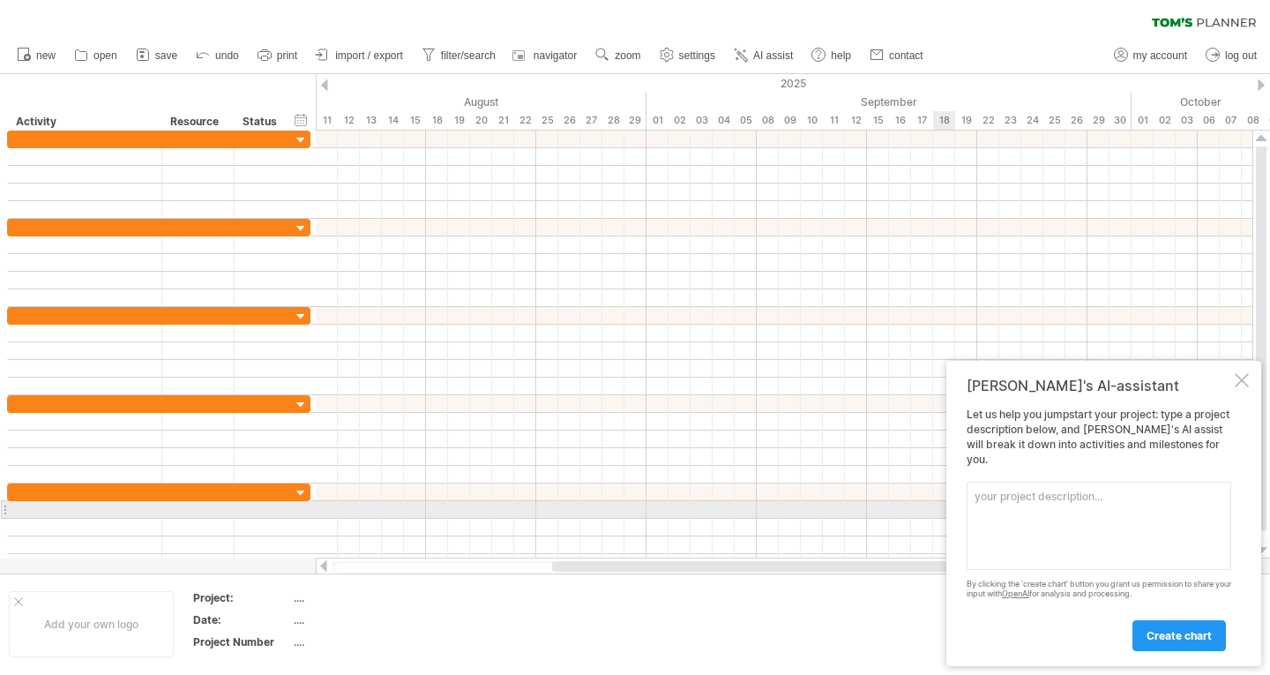
click at [1120, 507] on textarea at bounding box center [1099, 526] width 265 height 88
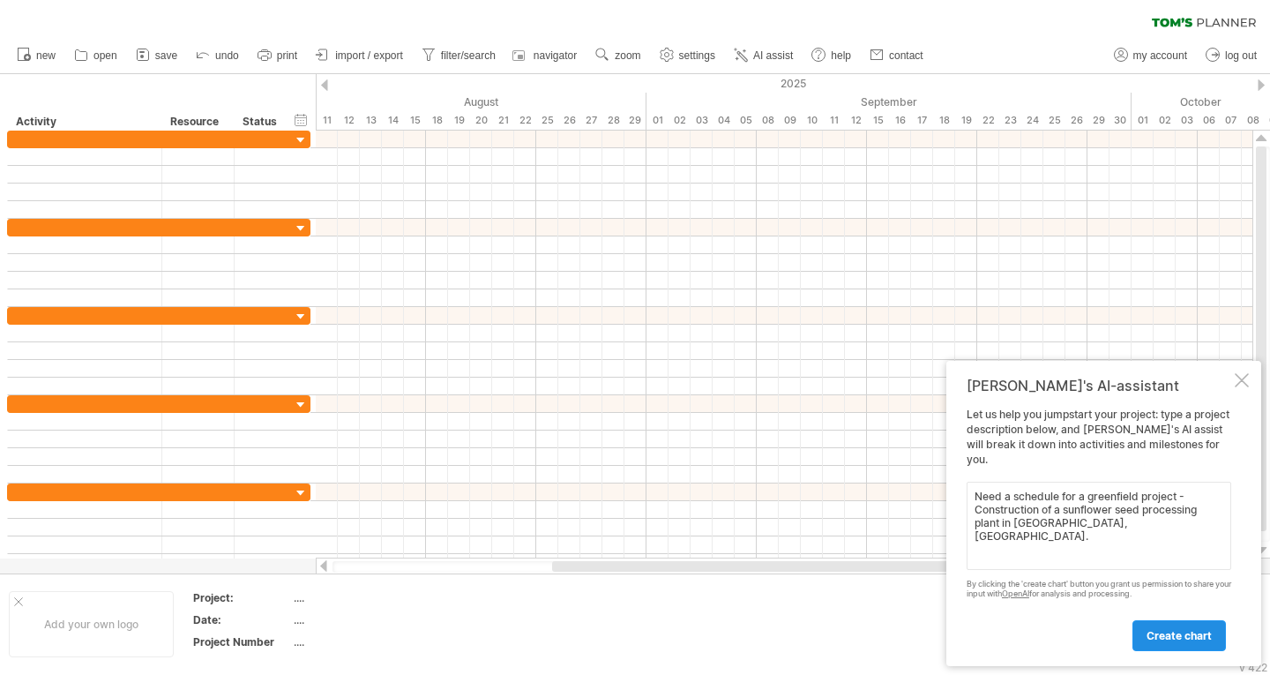
type textarea "Need a schedule for a greenfield project - Construction of a sunflower seed pro…"
click at [1189, 639] on span "create chart" at bounding box center [1179, 635] width 65 height 13
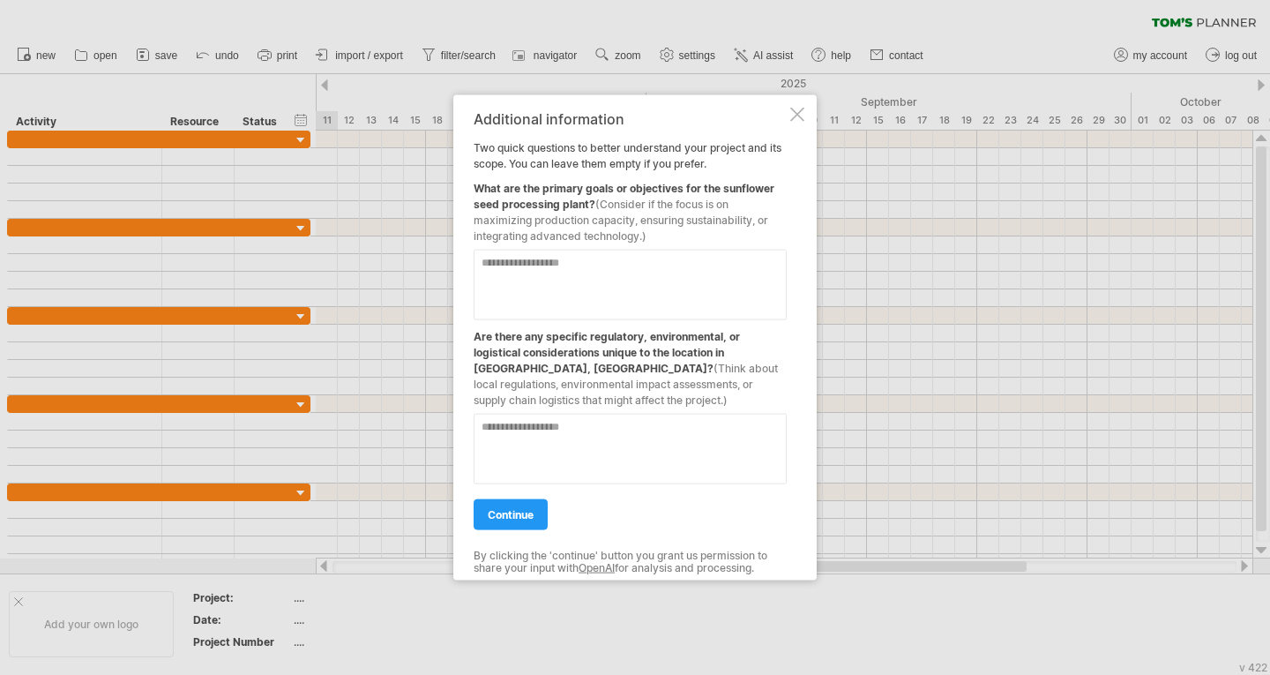
click at [579, 265] on textarea at bounding box center [630, 284] width 313 height 71
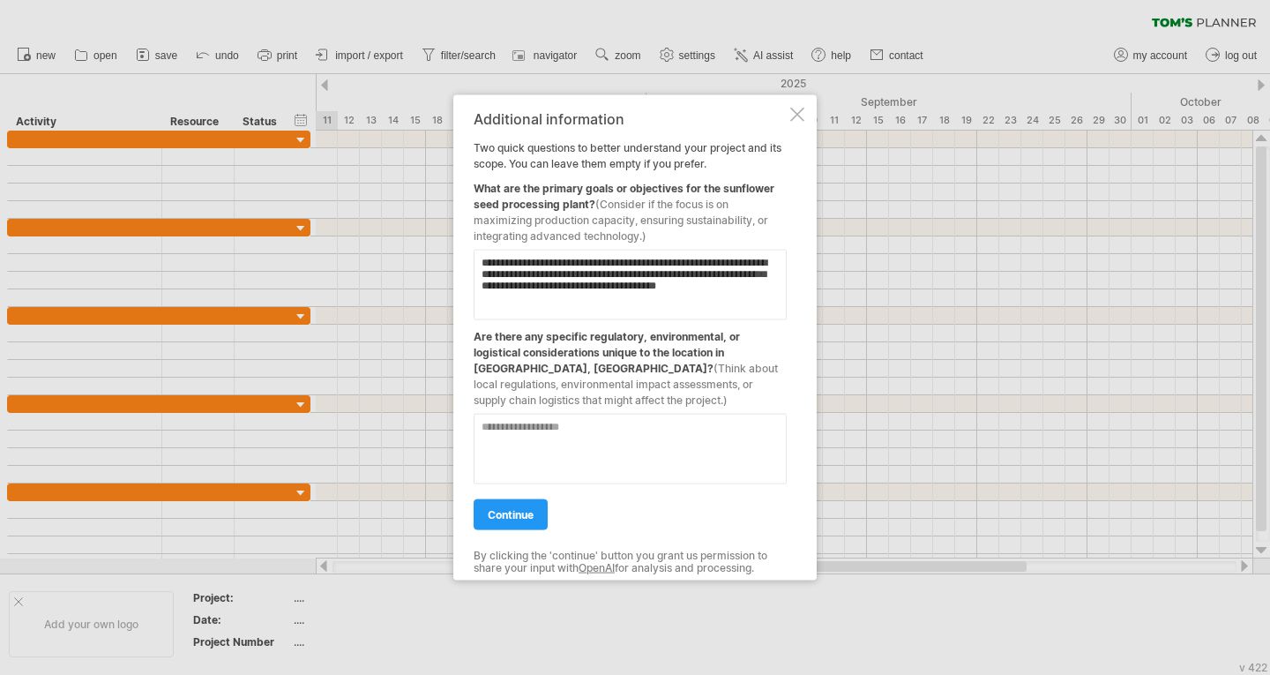
type textarea "**********"
click at [636, 459] on textarea at bounding box center [630, 448] width 313 height 71
type textarea "*"
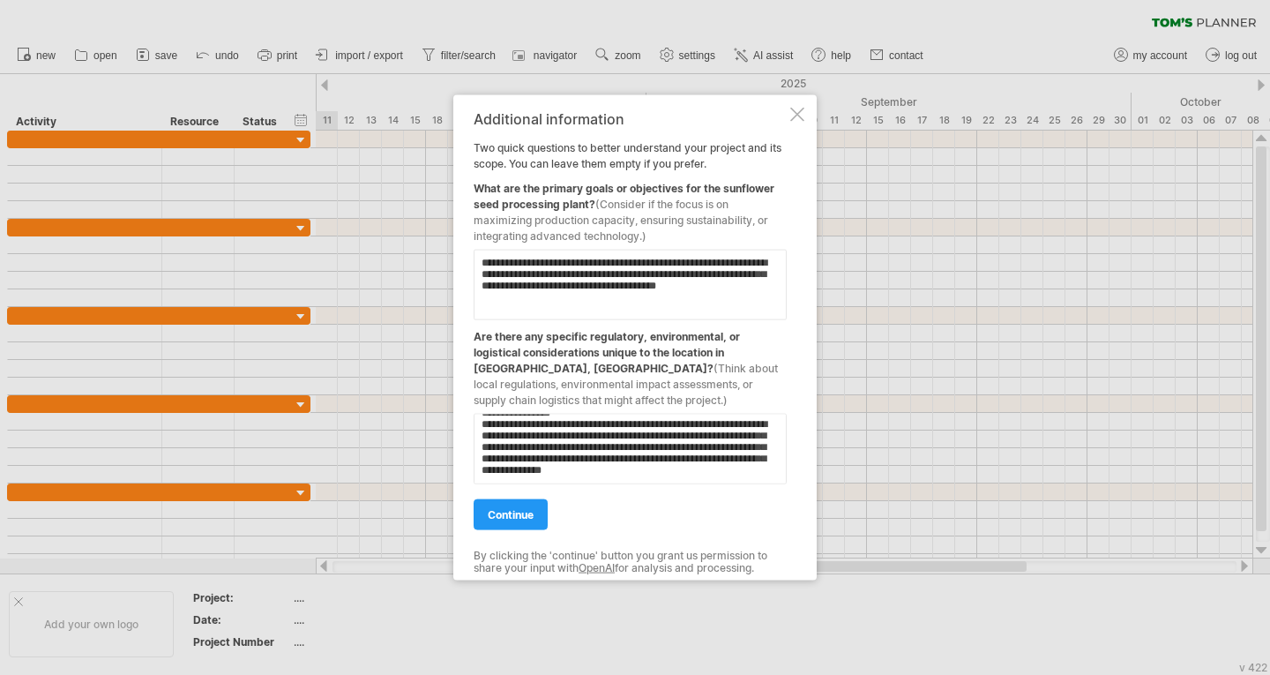
scroll to position [79, 0]
click at [517, 480] on textarea "**********" at bounding box center [630, 448] width 313 height 71
click at [624, 438] on textarea "**********" at bounding box center [630, 448] width 313 height 71
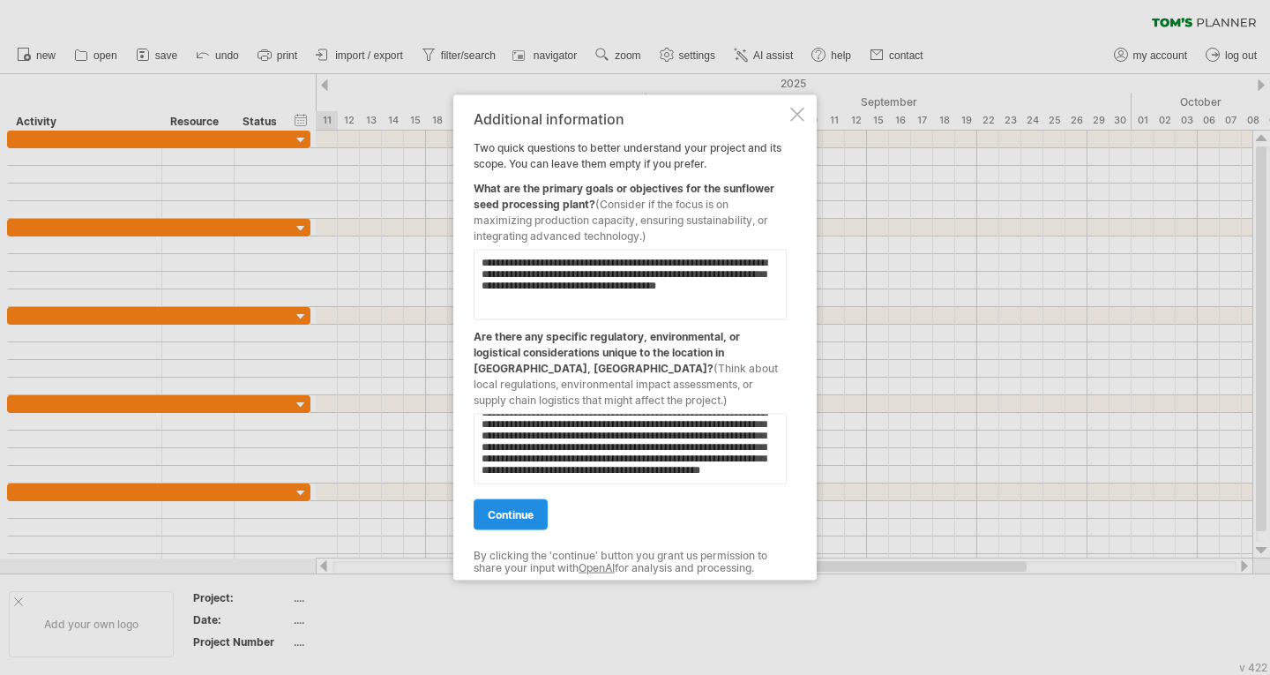
type textarea "**********"
click at [534, 507] on span "continue" at bounding box center [511, 513] width 46 height 13
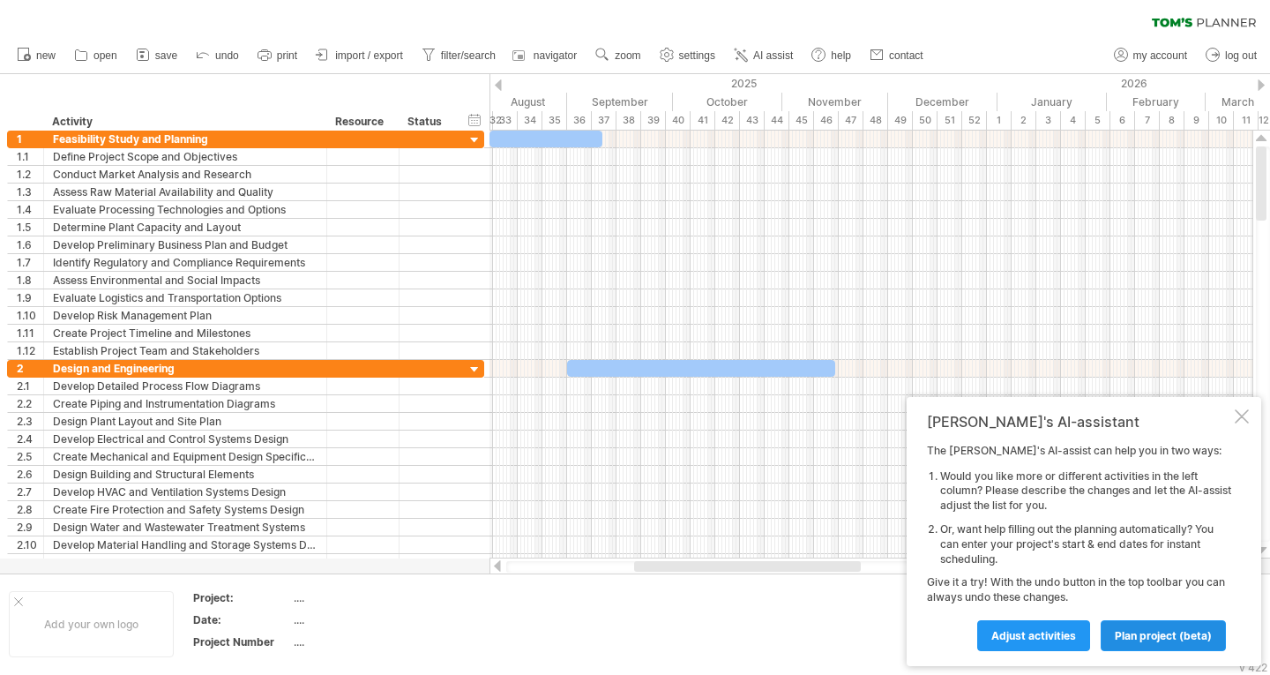
click at [1177, 629] on span "plan project (beta)" at bounding box center [1163, 635] width 97 height 13
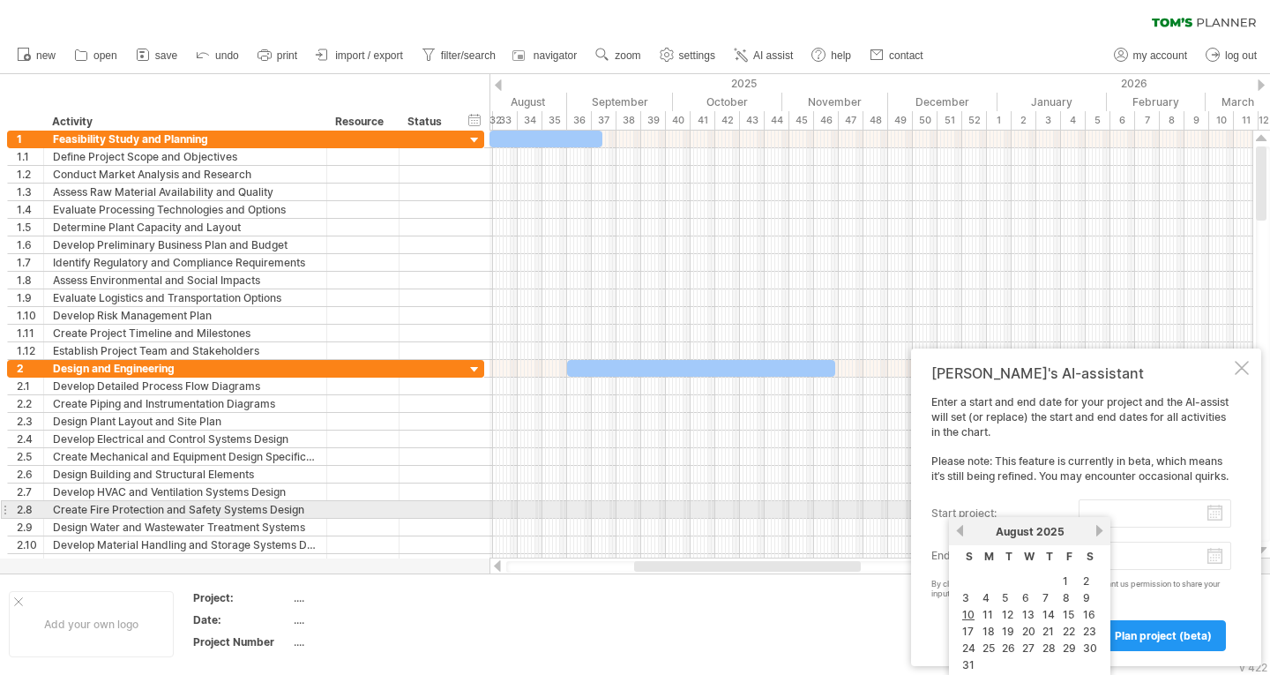
click at [1104, 515] on input "start project:" at bounding box center [1155, 513] width 153 height 28
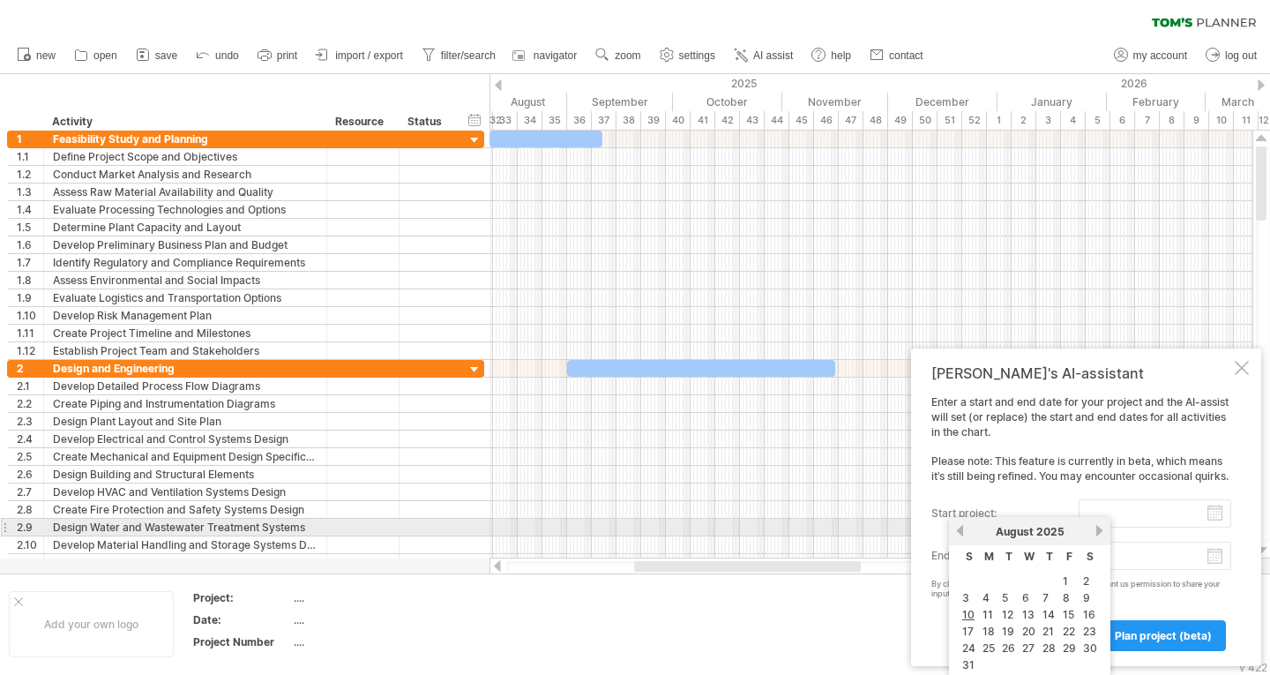
click at [1100, 532] on link "next" at bounding box center [1099, 530] width 13 height 13
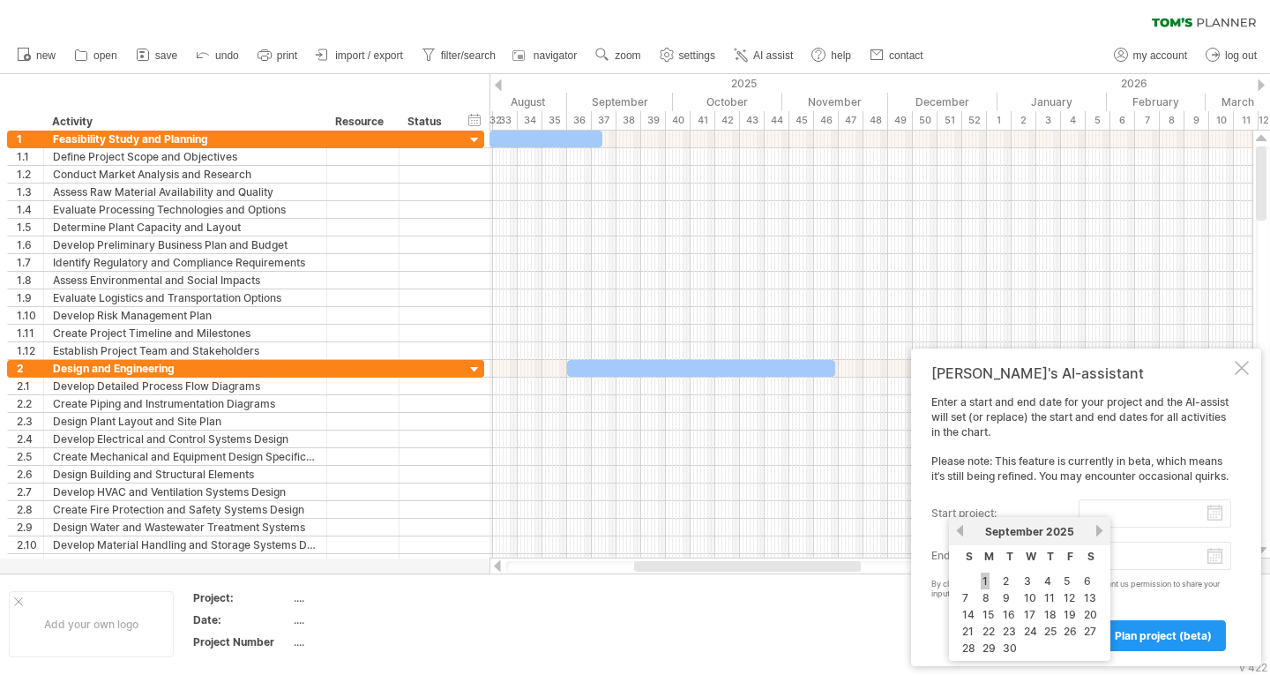
click at [983, 577] on link "1" at bounding box center [985, 580] width 9 height 17
type input "********"
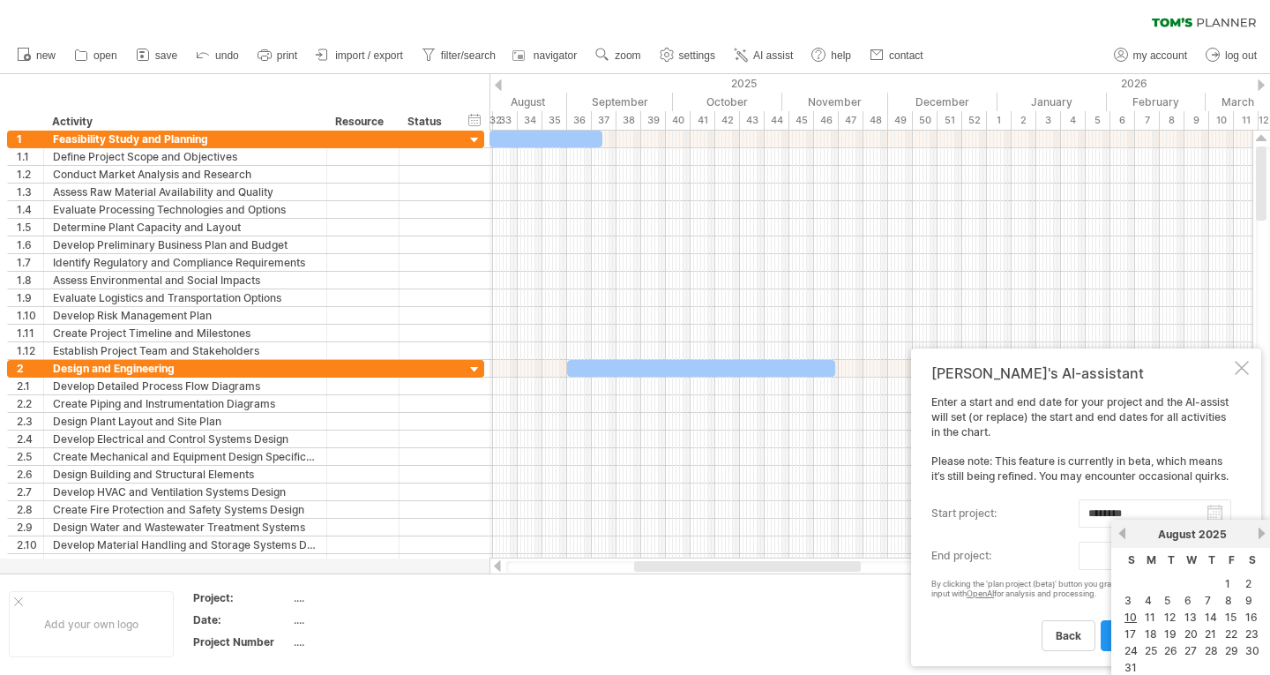
click at [1151, 560] on body "progress(100%) Trying to reach [DOMAIN_NAME] Connected again... 0% clear filter…" at bounding box center [635, 339] width 1270 height 678
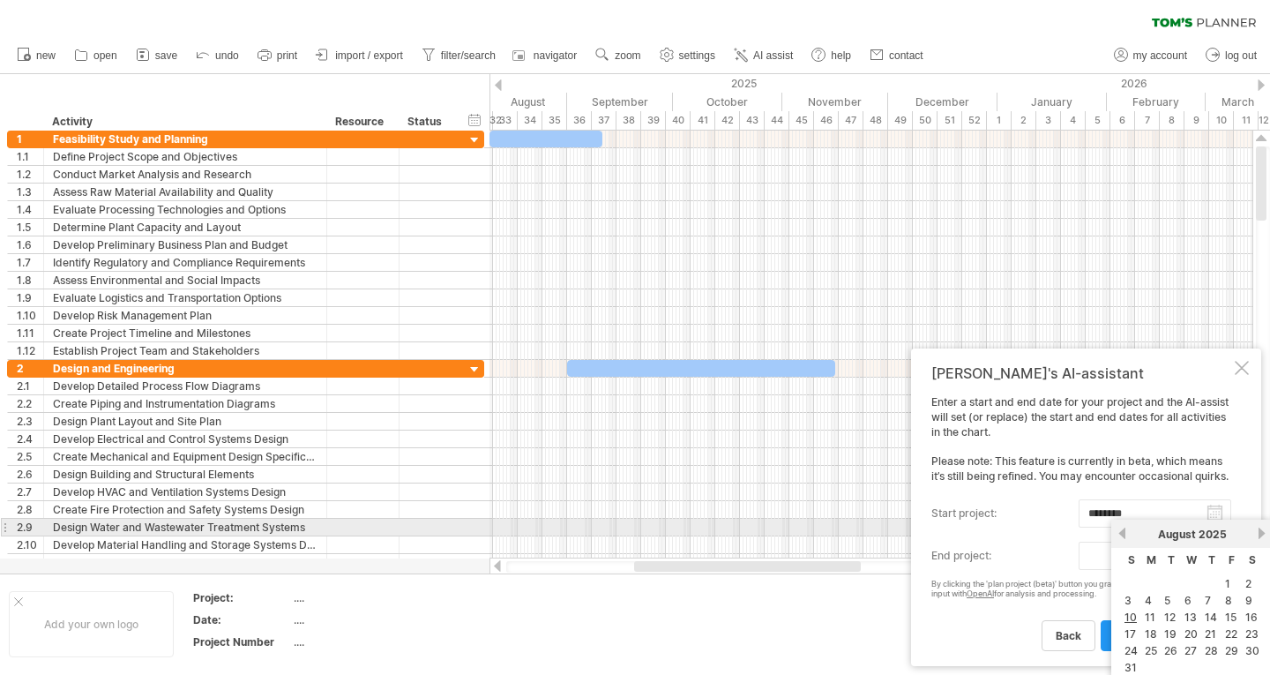
click at [1263, 532] on link "next" at bounding box center [1261, 533] width 13 height 13
click at [1262, 534] on link "next" at bounding box center [1261, 533] width 13 height 13
click at [1207, 528] on span "2025" at bounding box center [1214, 533] width 28 height 13
click at [1265, 535] on link "next" at bounding box center [1261, 533] width 13 height 13
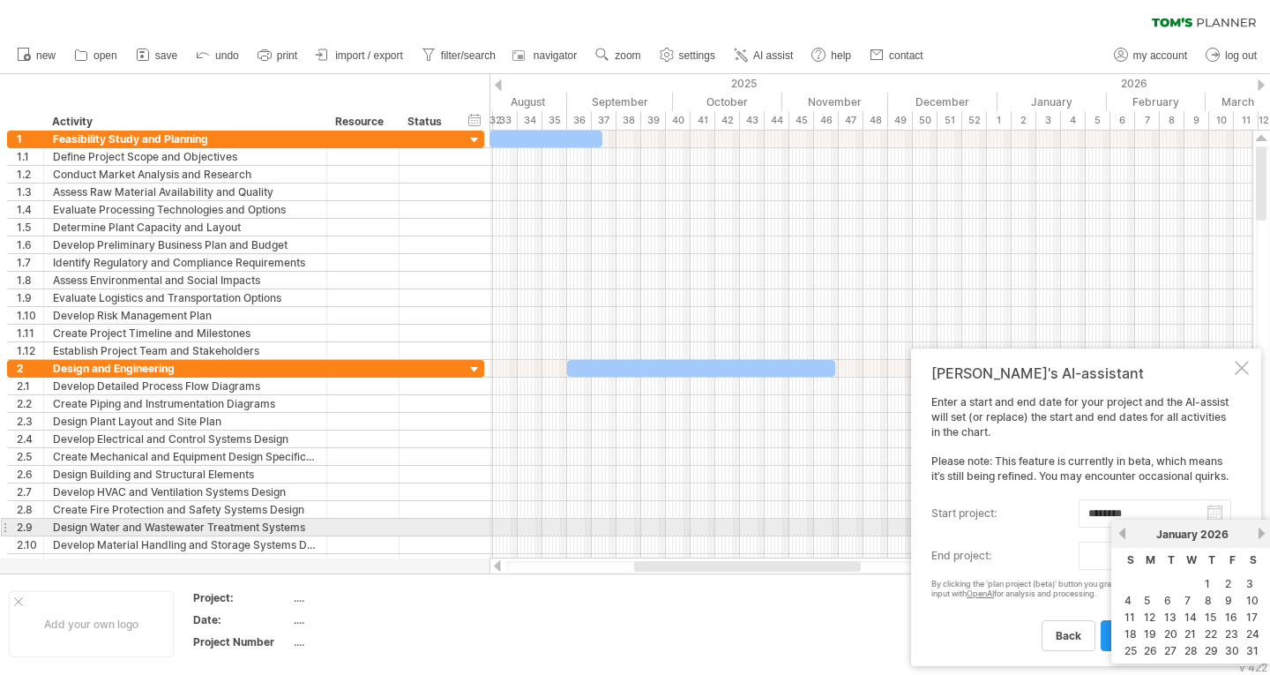
click at [1265, 535] on link "next" at bounding box center [1261, 533] width 13 height 13
click at [1265, 535] on link "next" at bounding box center [1259, 533] width 13 height 13
click at [1265, 535] on link "next" at bounding box center [1261, 533] width 13 height 13
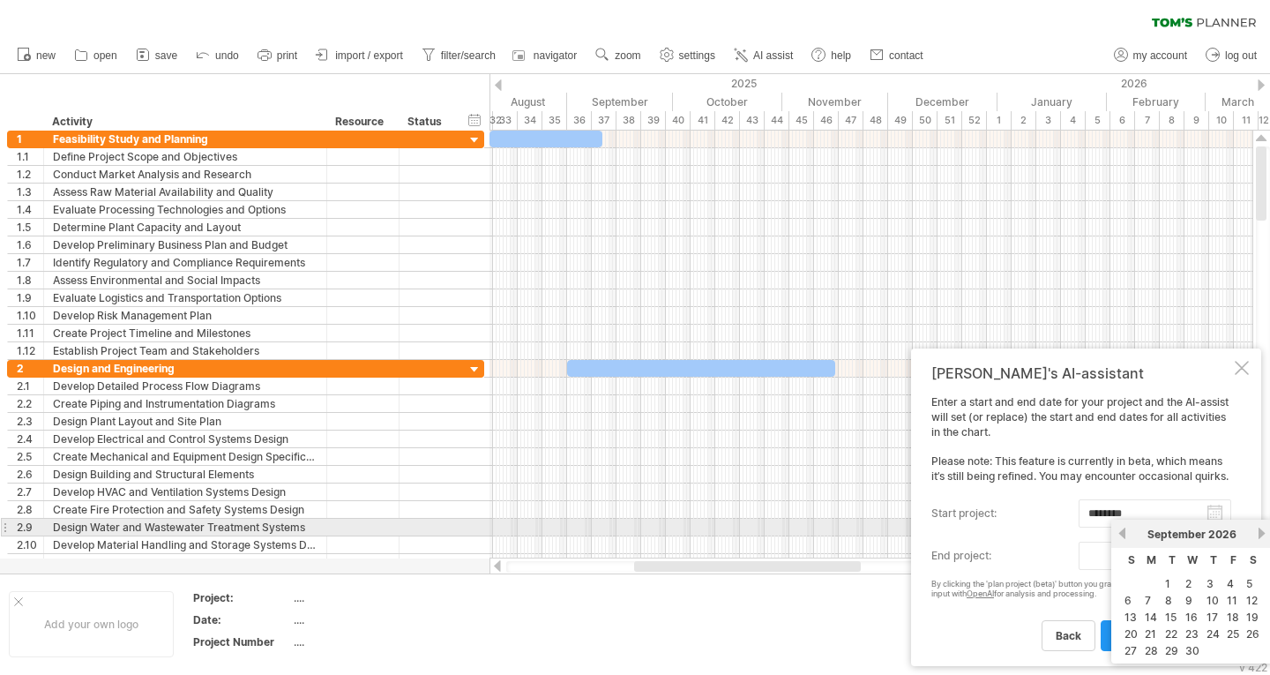
click at [1265, 535] on link "next" at bounding box center [1261, 533] width 13 height 13
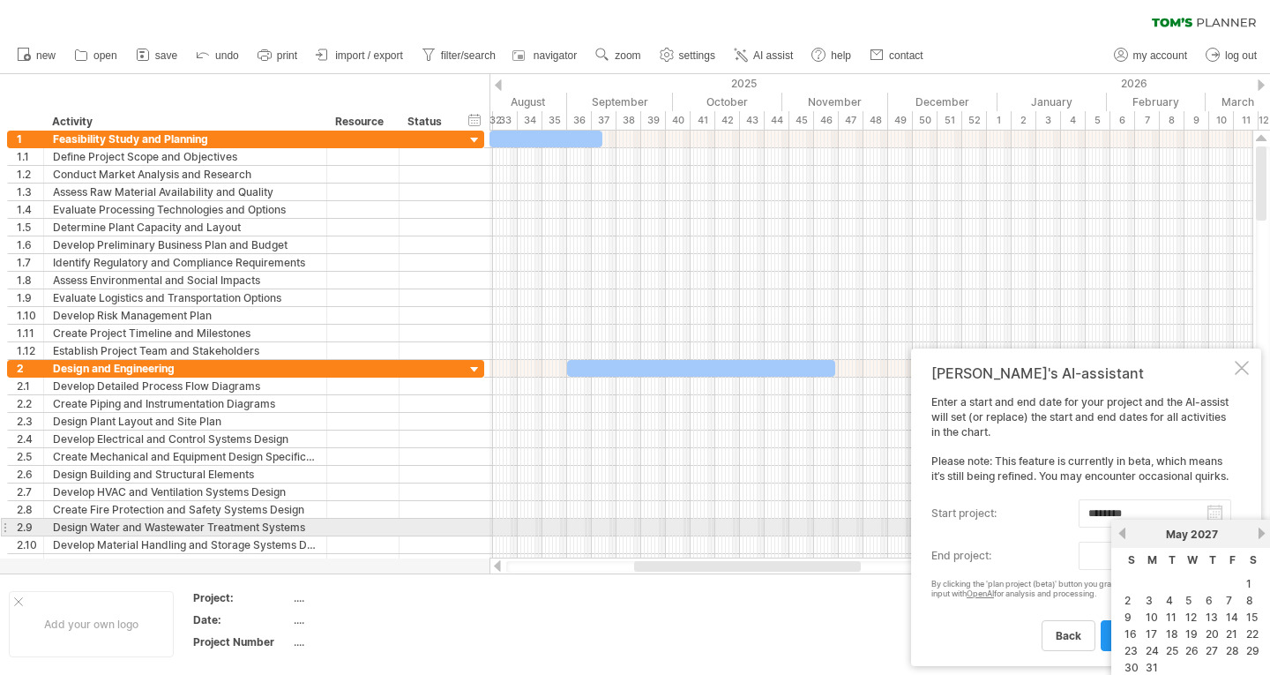
click at [1265, 535] on link "next" at bounding box center [1261, 533] width 13 height 13
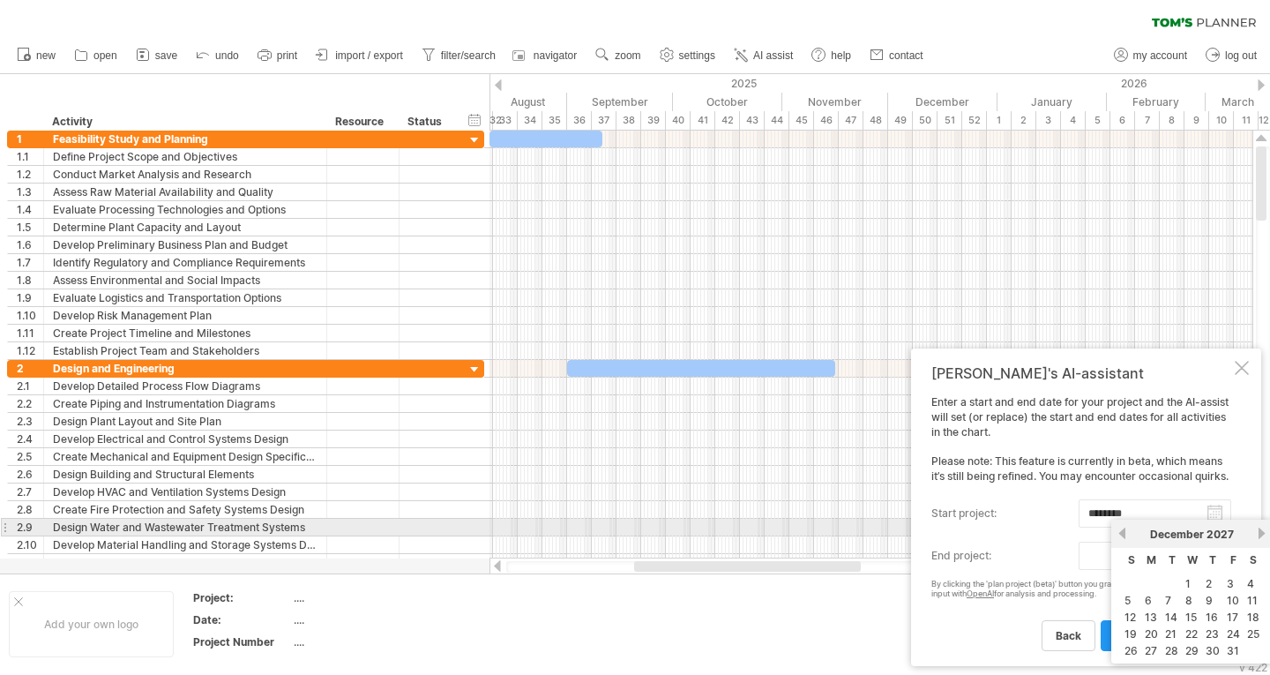
click at [1124, 534] on link "previous" at bounding box center [1122, 533] width 13 height 13
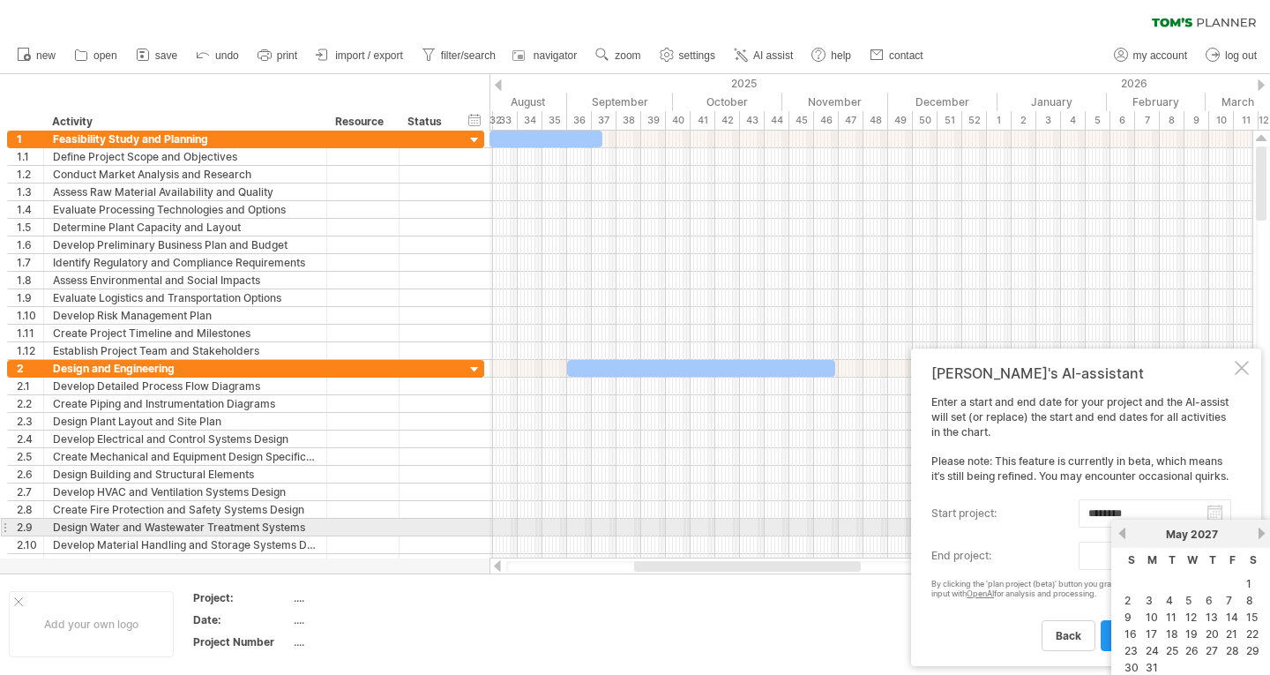
click at [1124, 534] on link "previous" at bounding box center [1122, 533] width 13 height 13
click at [1259, 532] on link "next" at bounding box center [1261, 533] width 13 height 13
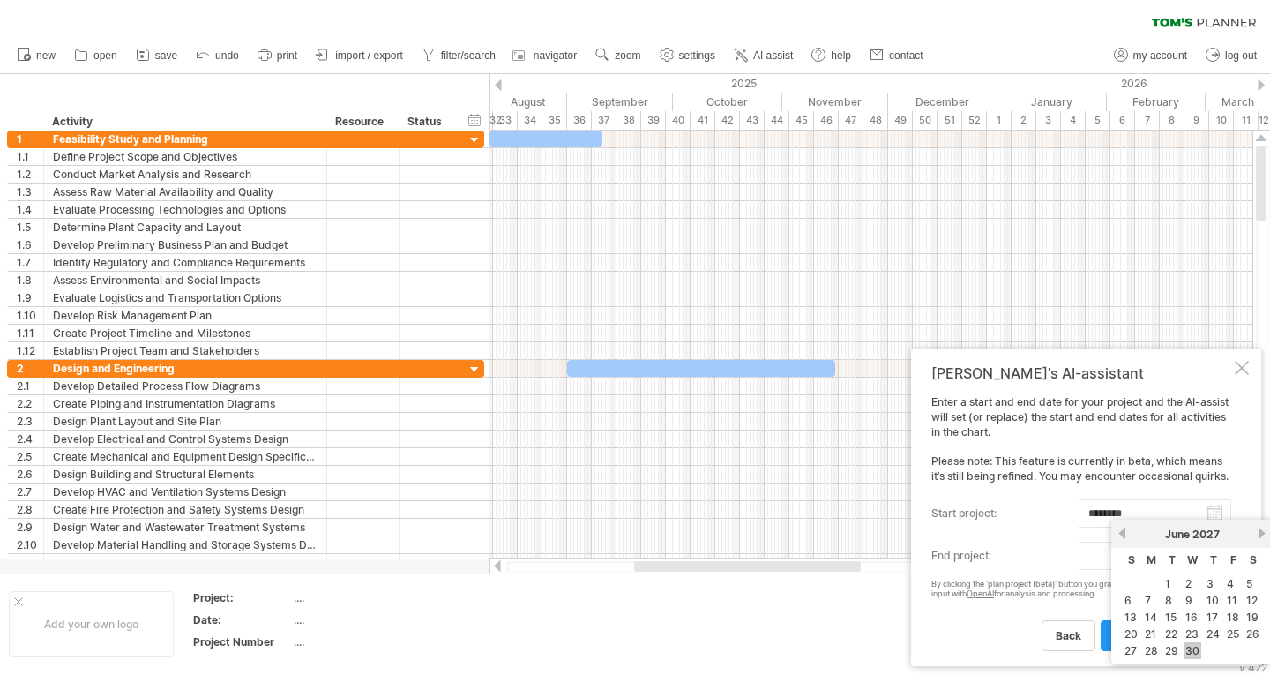
click at [1190, 642] on link "30" at bounding box center [1193, 650] width 18 height 17
type input "********"
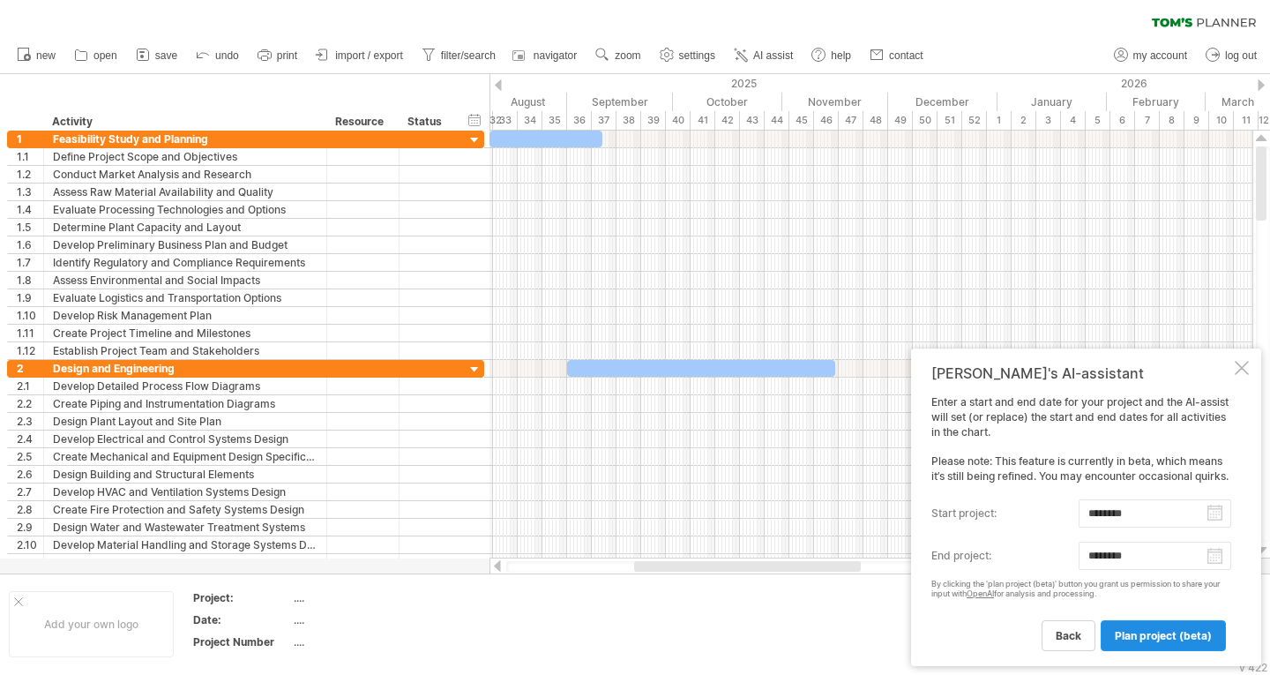
click at [1166, 635] on span "plan project (beta)" at bounding box center [1163, 635] width 97 height 13
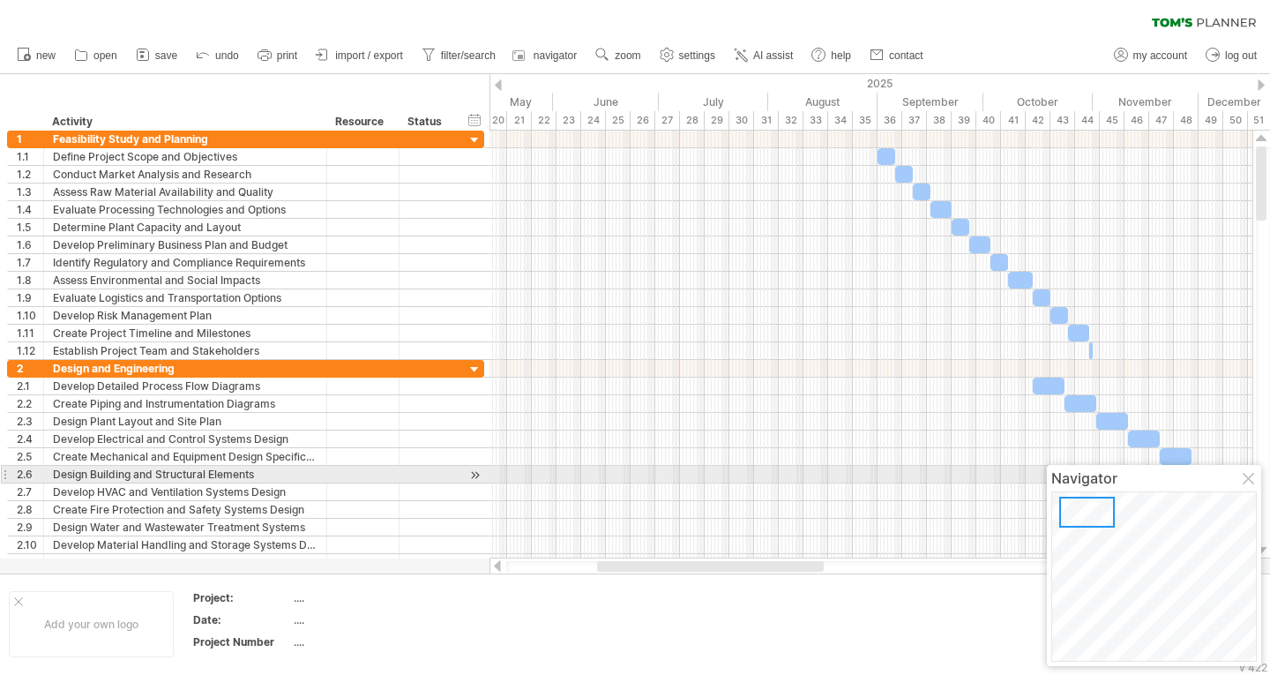
click at [1249, 481] on div at bounding box center [1250, 480] width 14 height 14
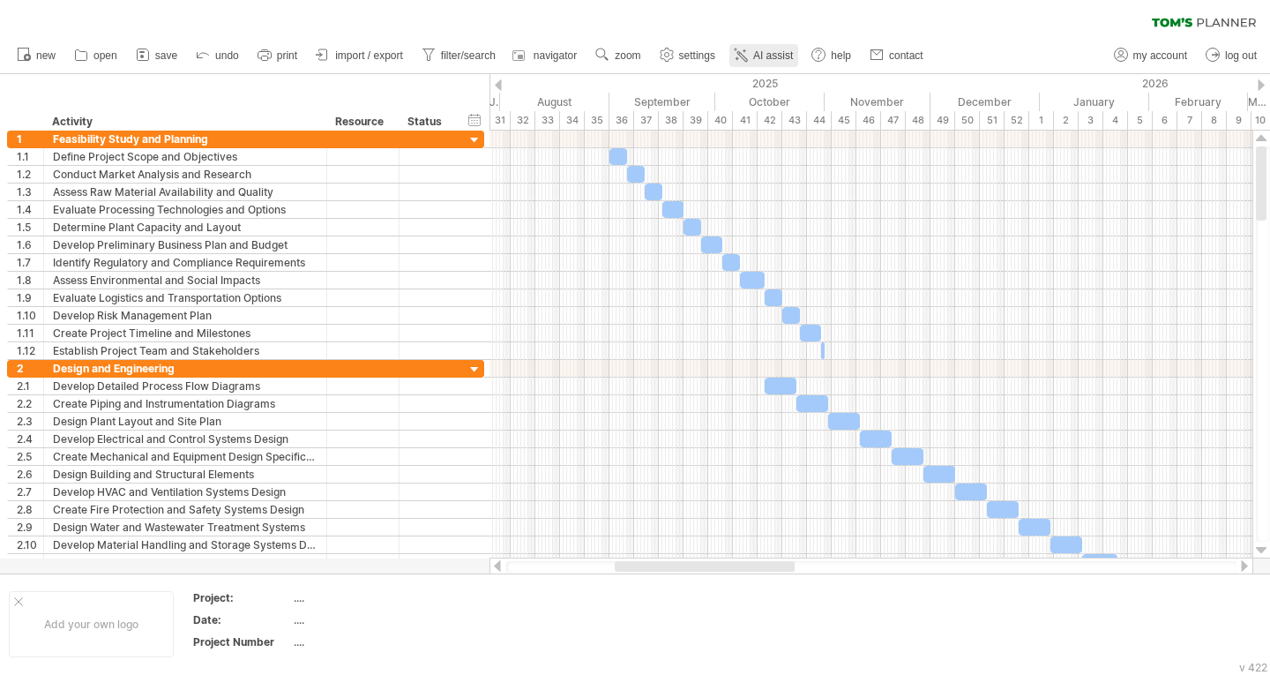
click at [785, 62] on link "AI assist" at bounding box center [763, 55] width 69 height 23
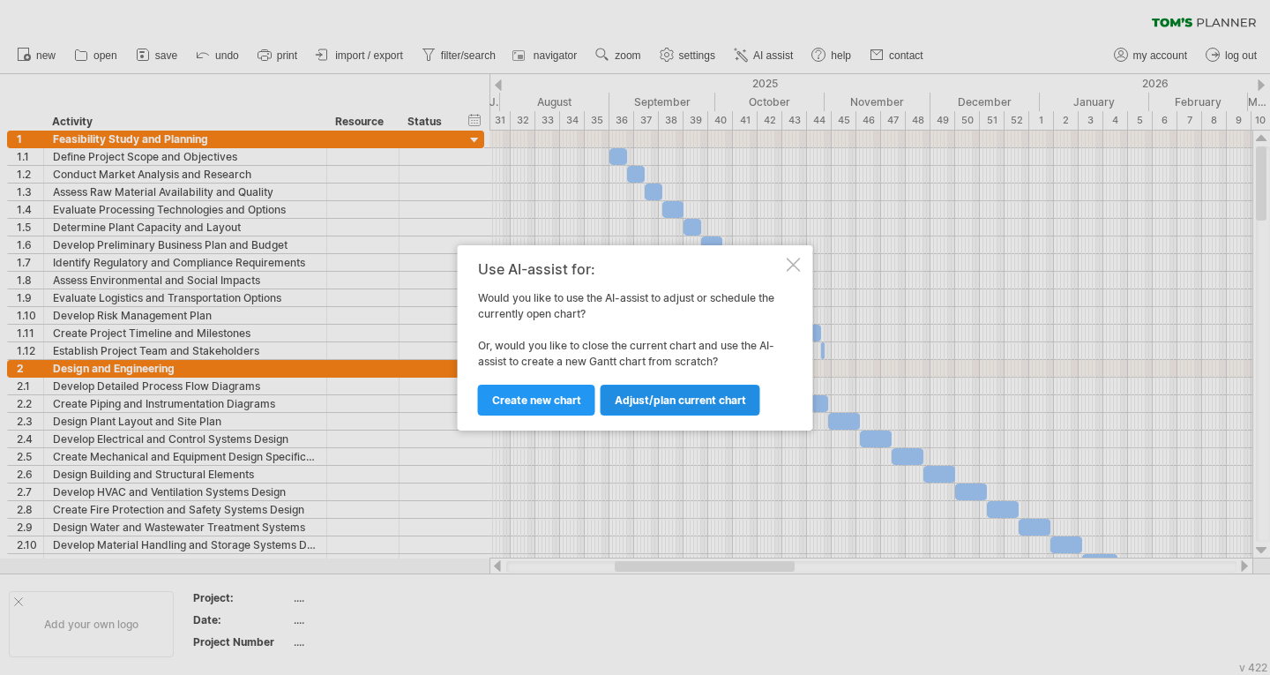
click at [703, 395] on span "Adjust/plan current chart" at bounding box center [680, 399] width 131 height 13
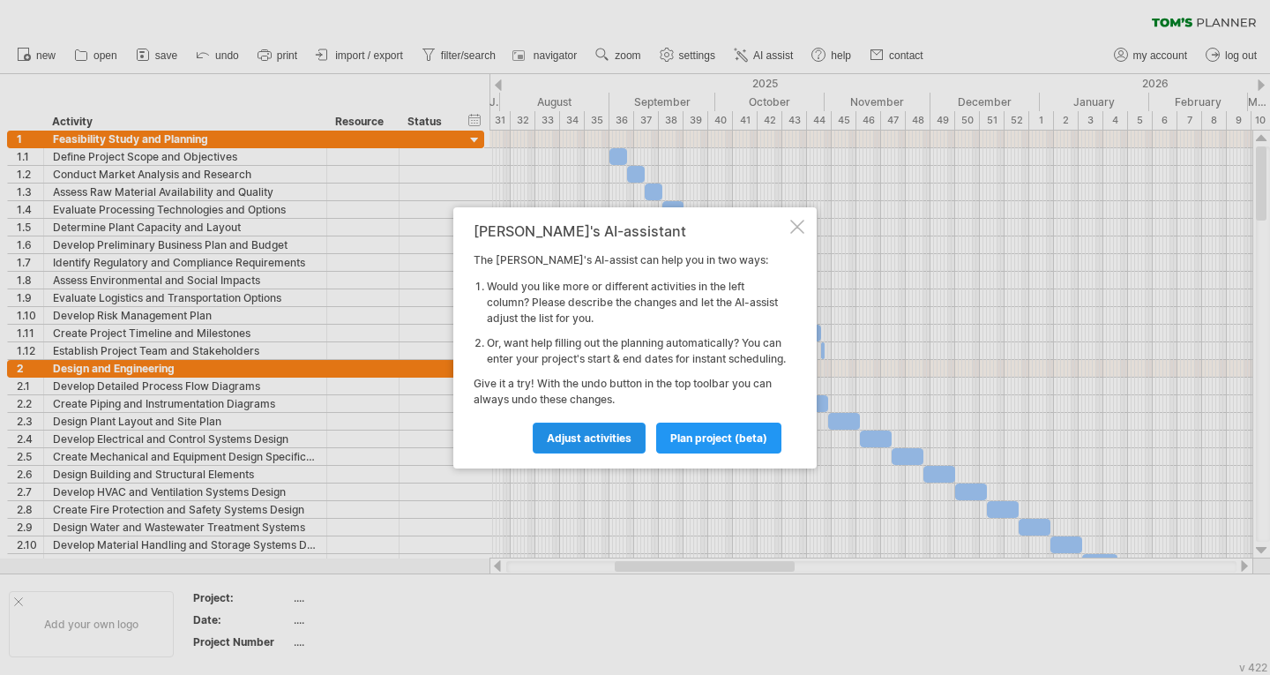
click at [604, 444] on span "Adjust activities" at bounding box center [589, 437] width 85 height 13
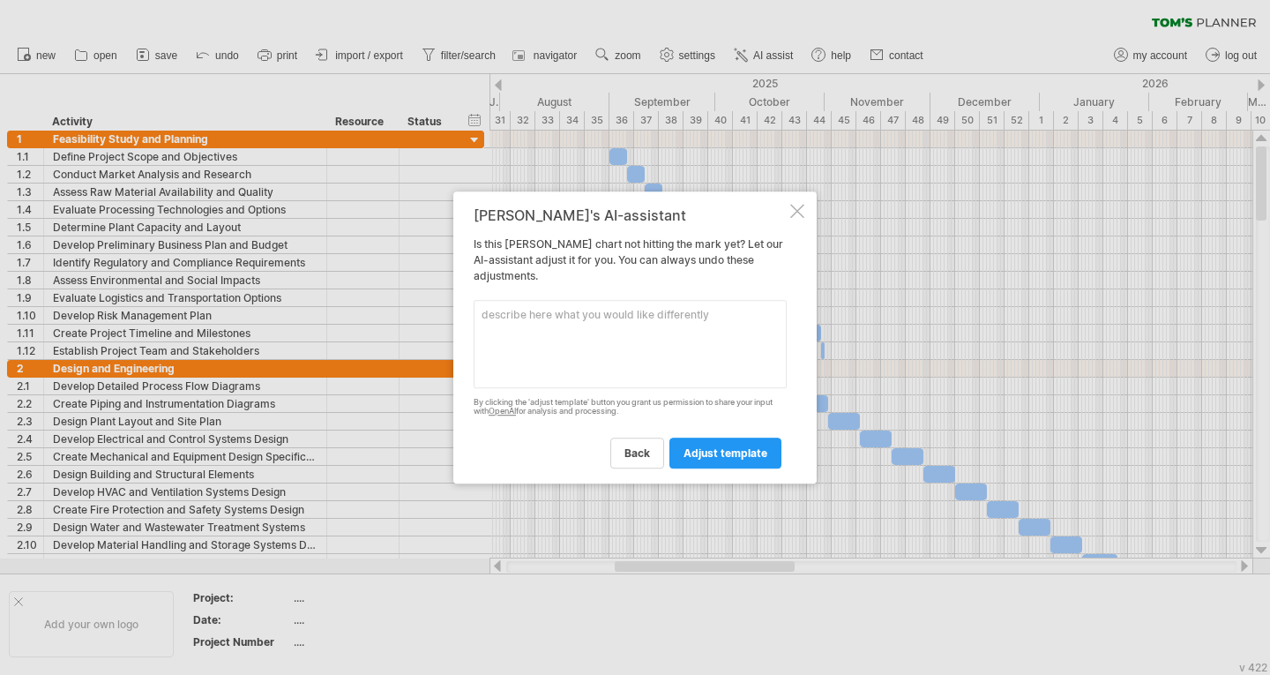
click at [565, 331] on textarea at bounding box center [630, 344] width 313 height 88
type textarea "З"
type textarea "l"
type textarea "З"
type textarea "{"
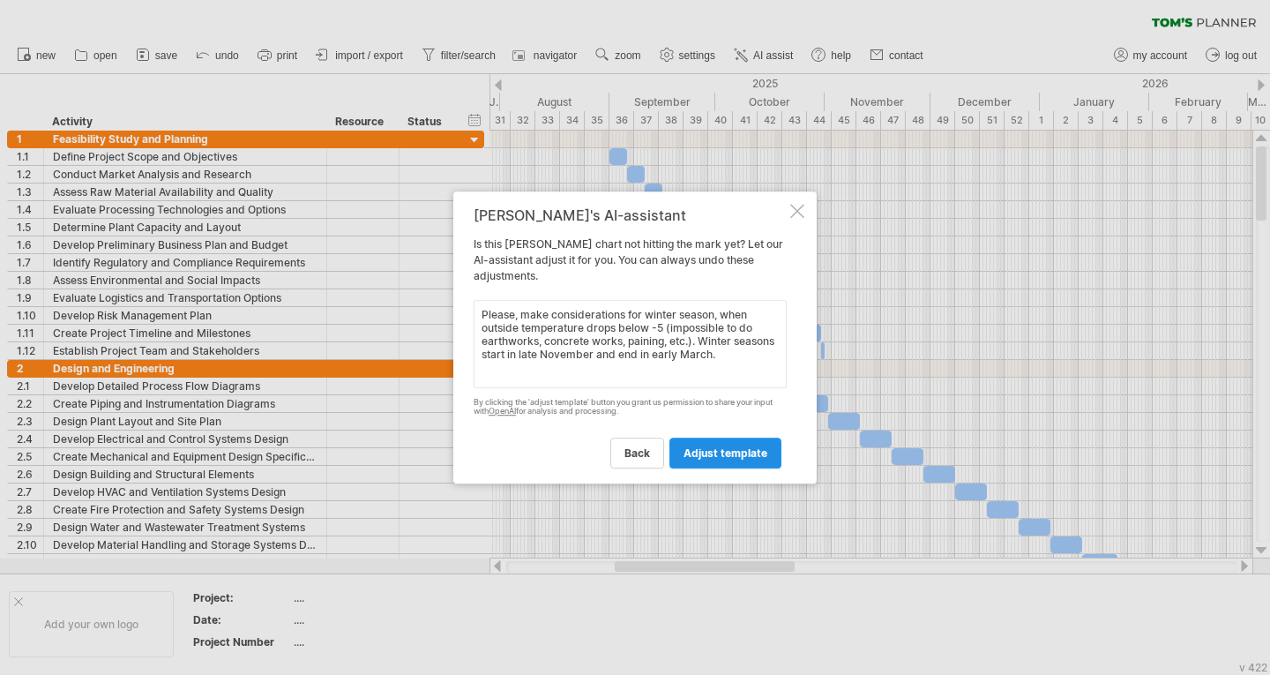
type textarea "Please, make considerations for winter season, when outside temperature drops b…"
click at [698, 457] on span "adjust template" at bounding box center [725, 452] width 84 height 13
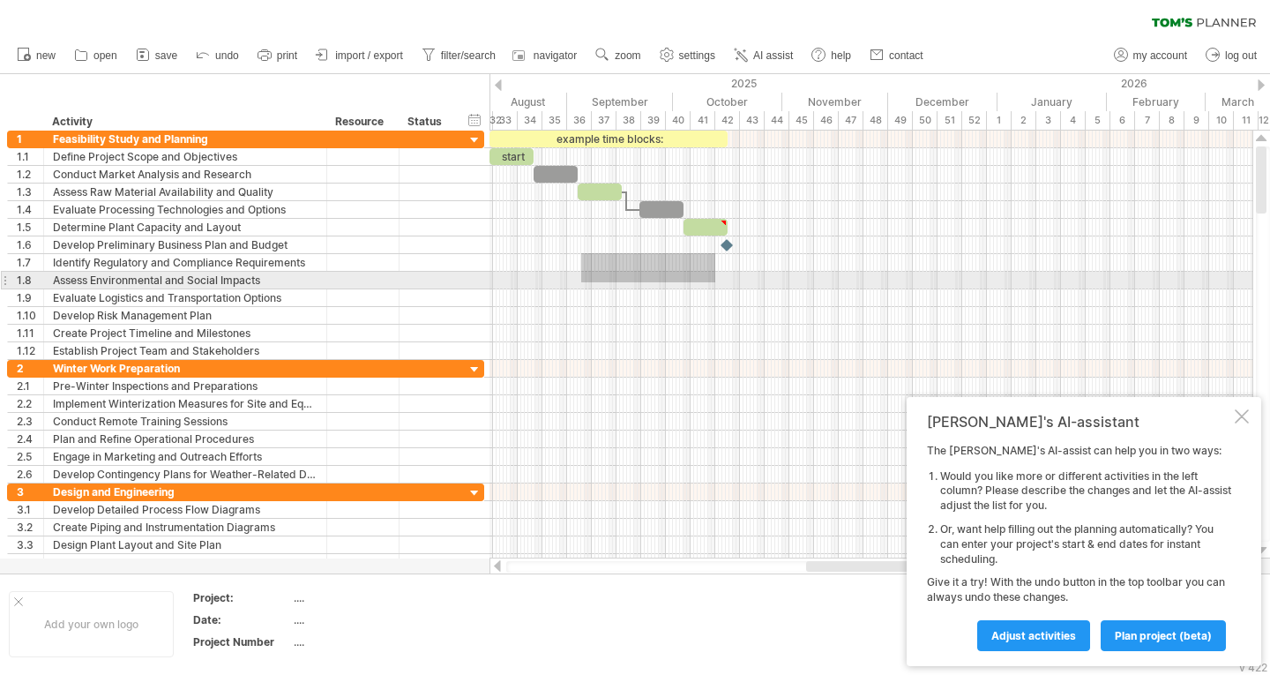
drag, startPoint x: 581, startPoint y: 253, endPoint x: 691, endPoint y: 320, distance: 128.3
click at [691, 320] on div at bounding box center [870, 245] width 763 height 229
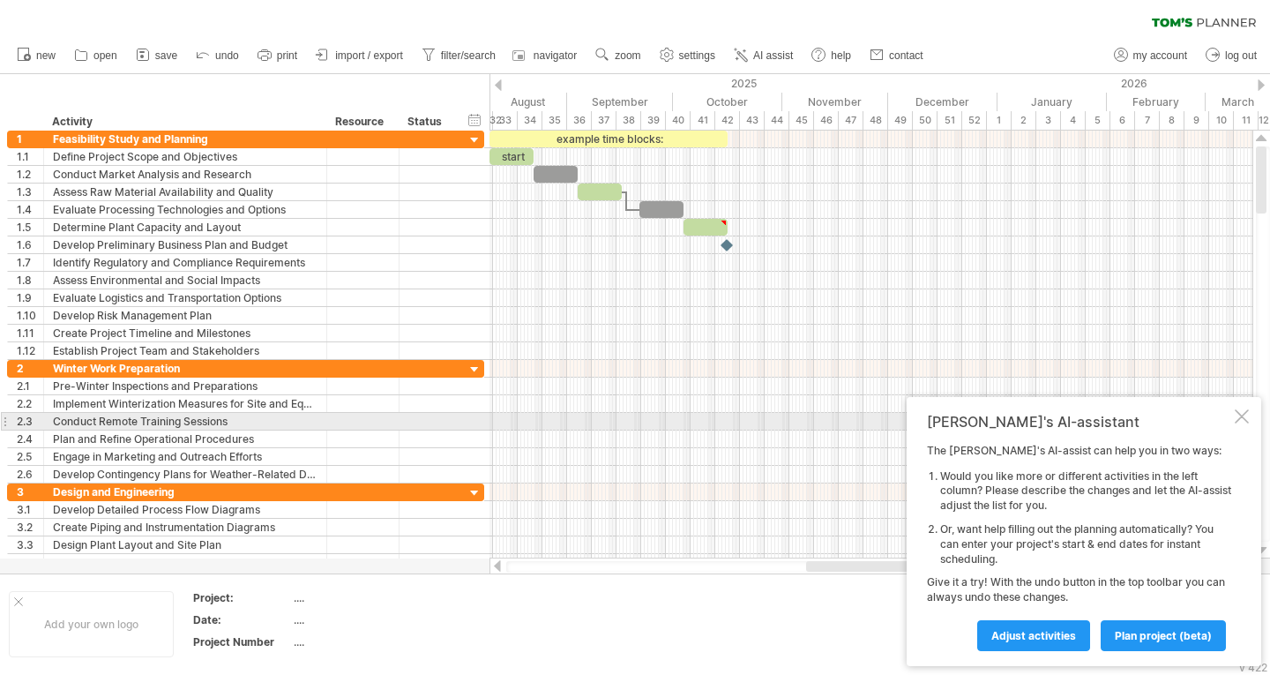
click at [1244, 421] on div at bounding box center [1242, 416] width 14 height 14
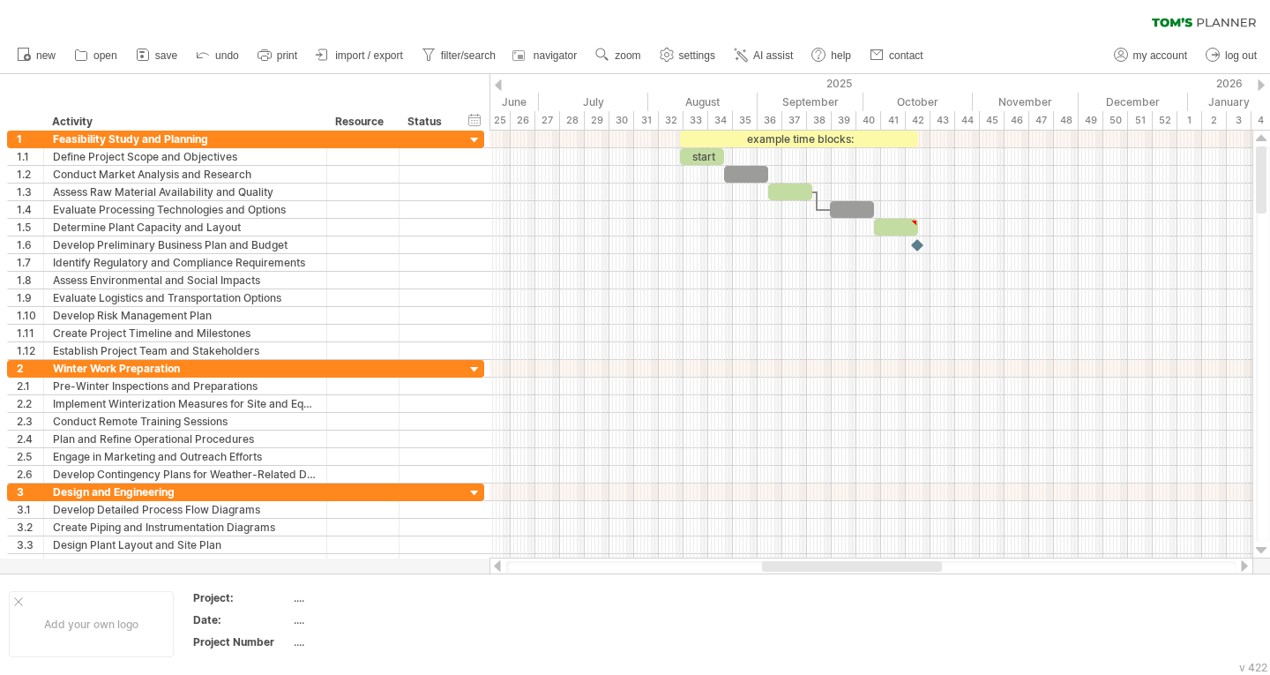
drag, startPoint x: 887, startPoint y: 564, endPoint x: 843, endPoint y: 561, distance: 44.2
click at [843, 561] on div at bounding box center [852, 566] width 180 height 11
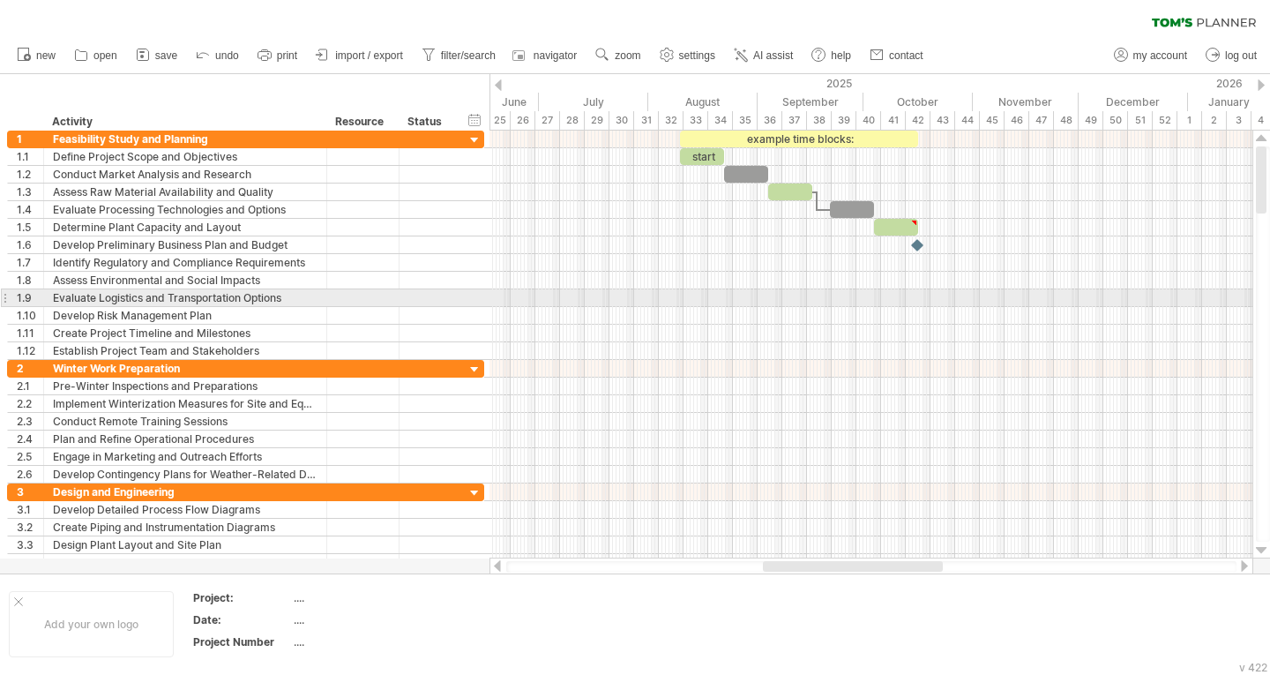
click at [825, 304] on div at bounding box center [870, 298] width 763 height 18
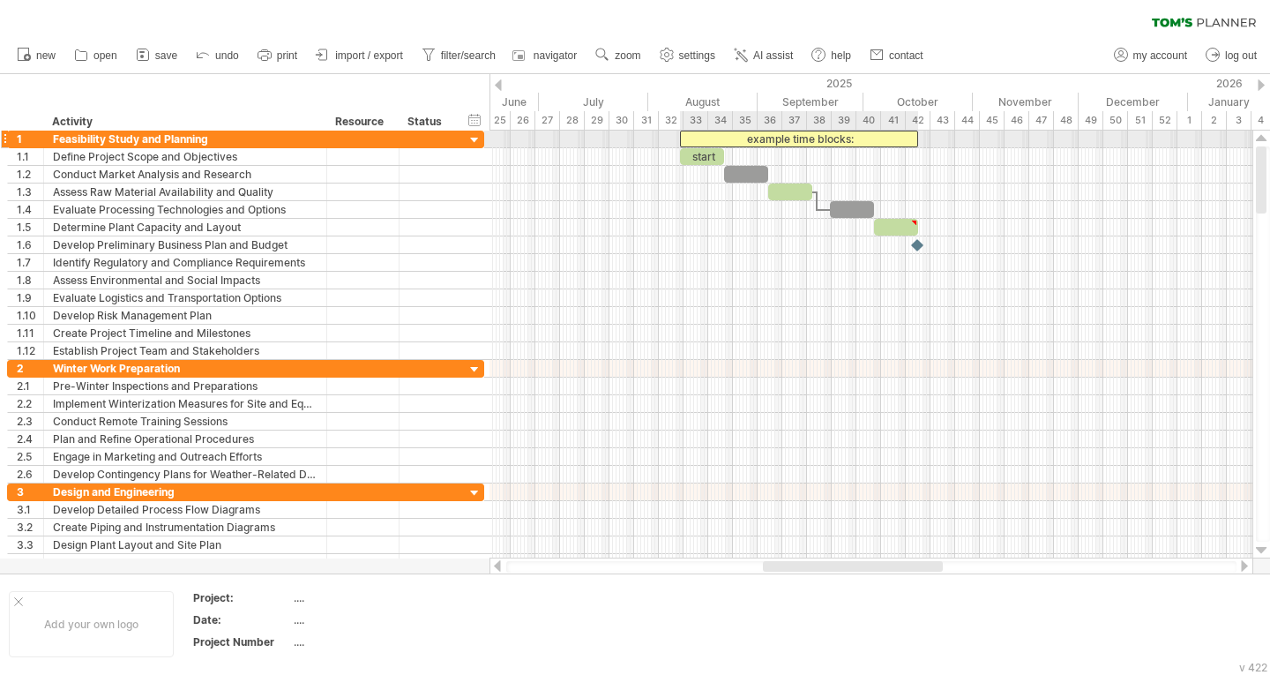
click at [795, 143] on div "example time blocks:" at bounding box center [799, 139] width 238 height 17
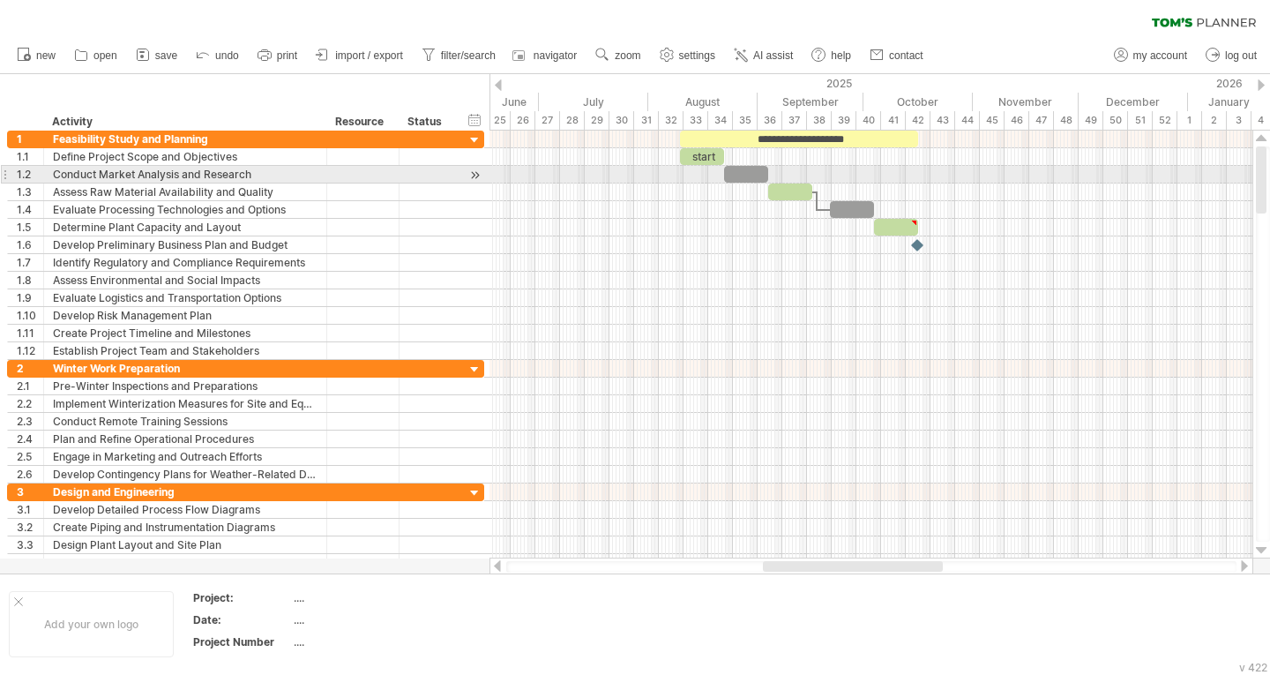
click at [835, 176] on div at bounding box center [870, 175] width 763 height 18
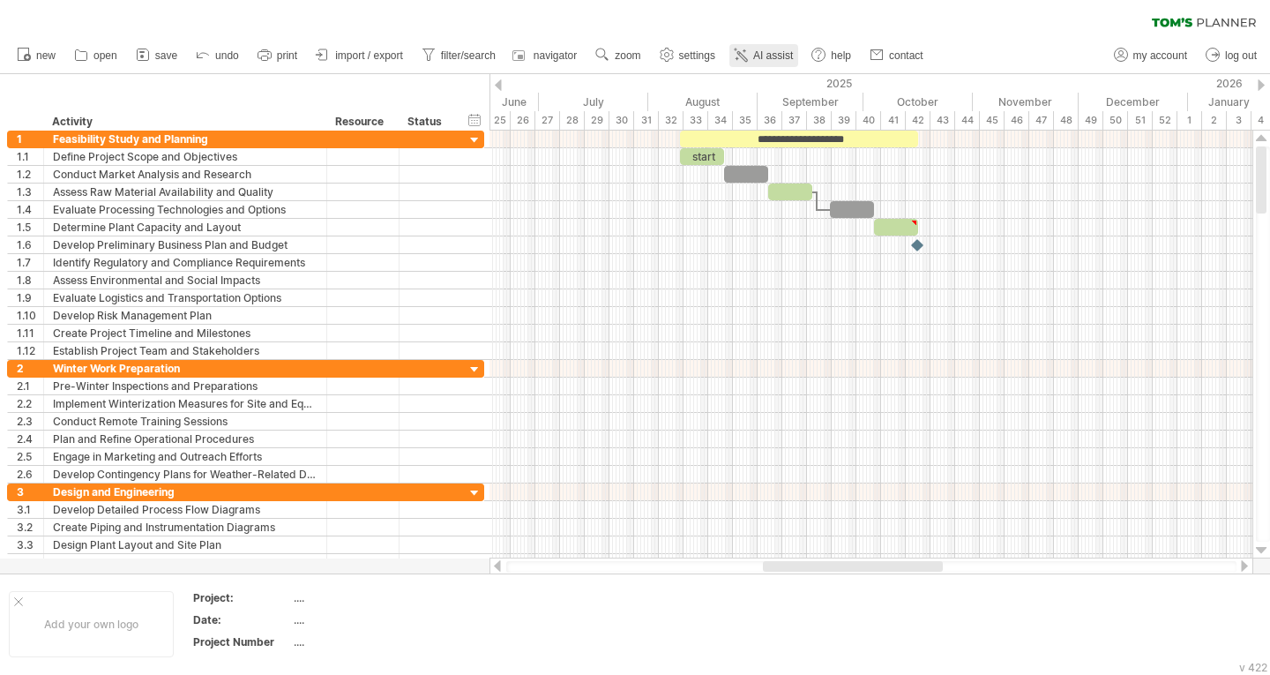
click at [754, 59] on span "AI assist" at bounding box center [773, 55] width 40 height 12
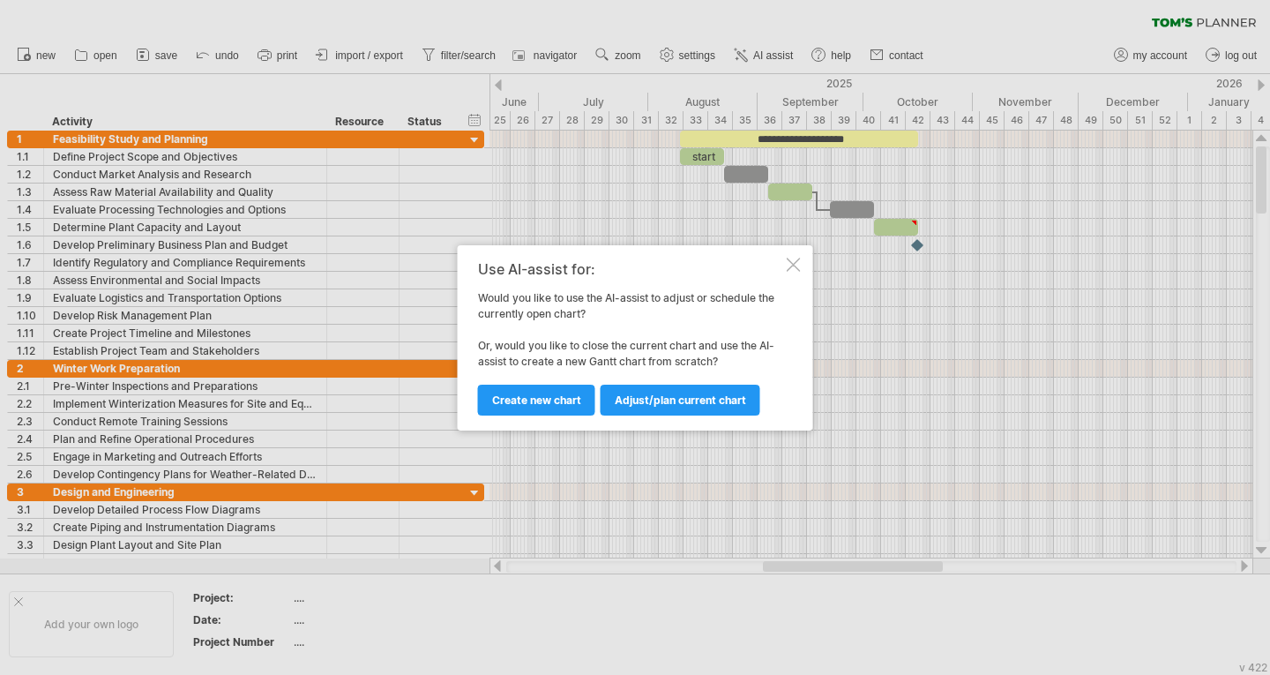
click at [793, 264] on div at bounding box center [794, 265] width 14 height 14
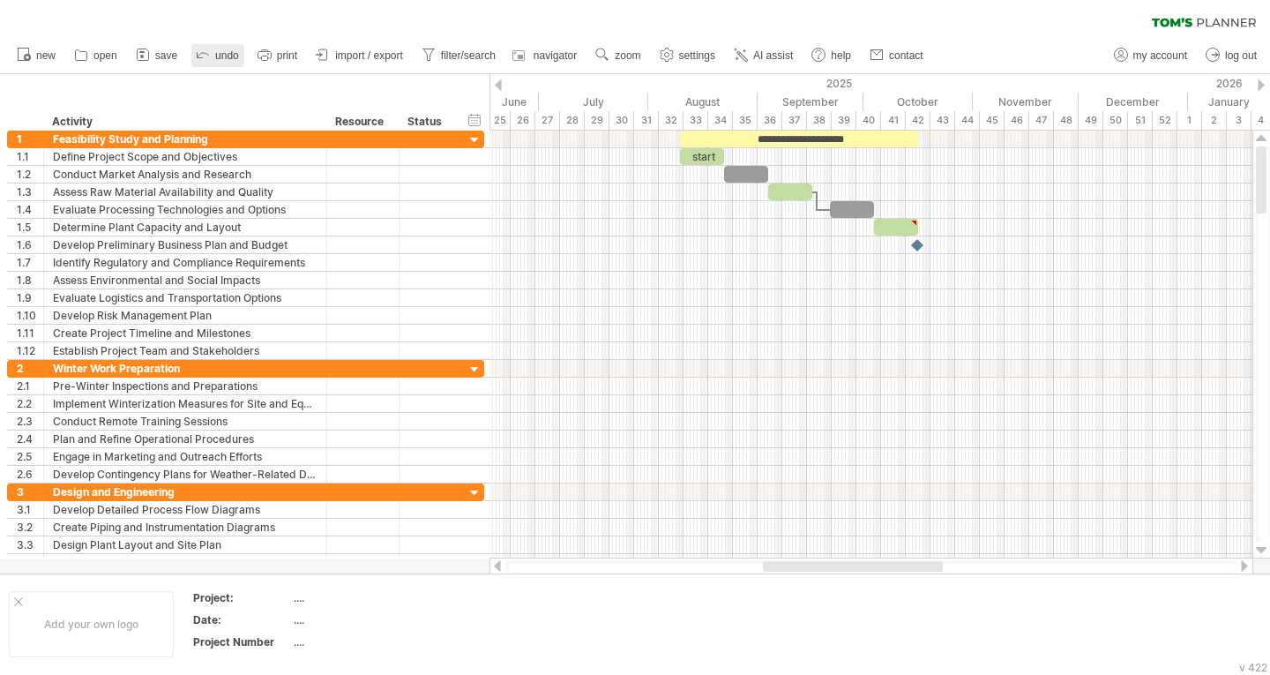
click at [209, 56] on icon at bounding box center [203, 54] width 18 height 18
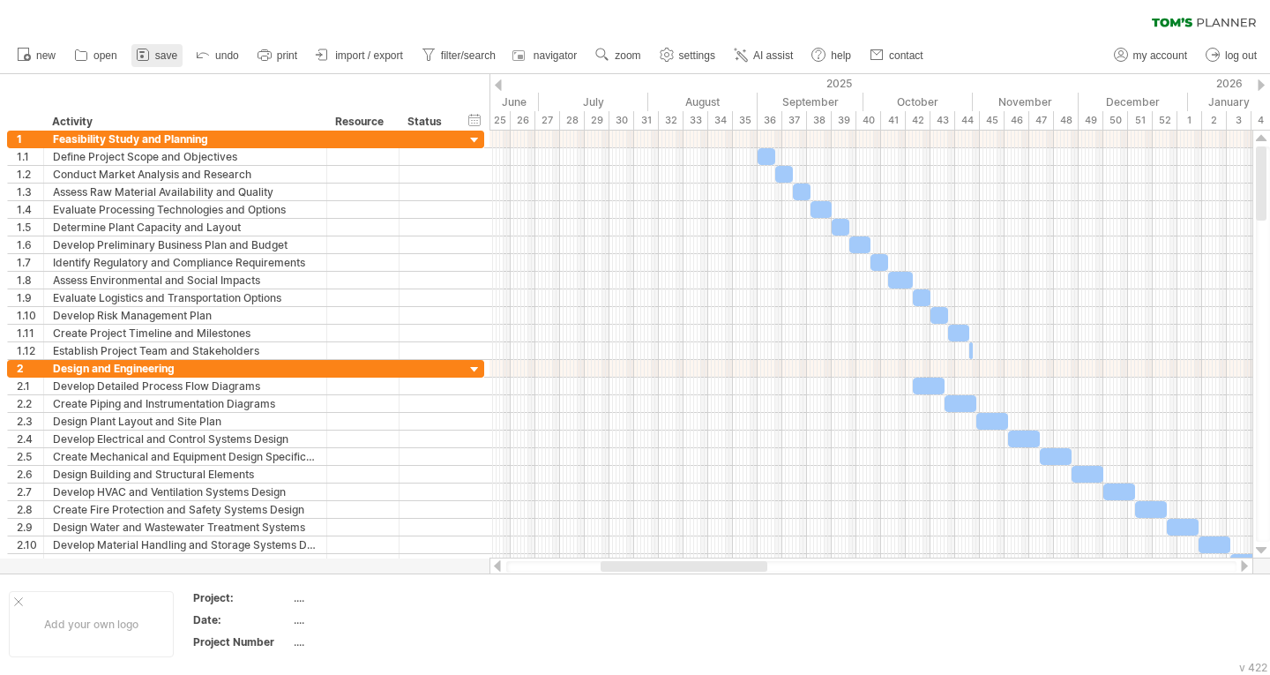
click at [171, 58] on span "save" at bounding box center [166, 55] width 22 height 12
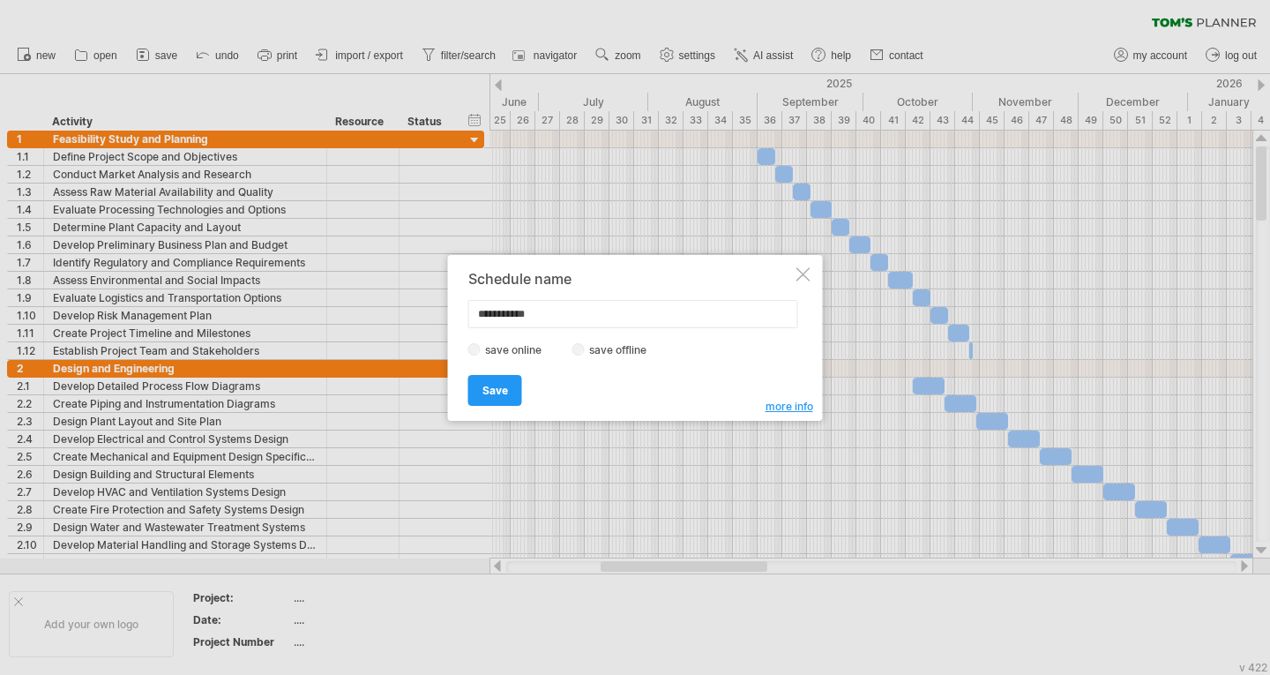
click at [602, 353] on label "save offline" at bounding box center [623, 349] width 77 height 13
click at [550, 309] on input "**********" at bounding box center [633, 314] width 330 height 28
type input "**********"
click at [500, 393] on span "Save" at bounding box center [495, 390] width 26 height 13
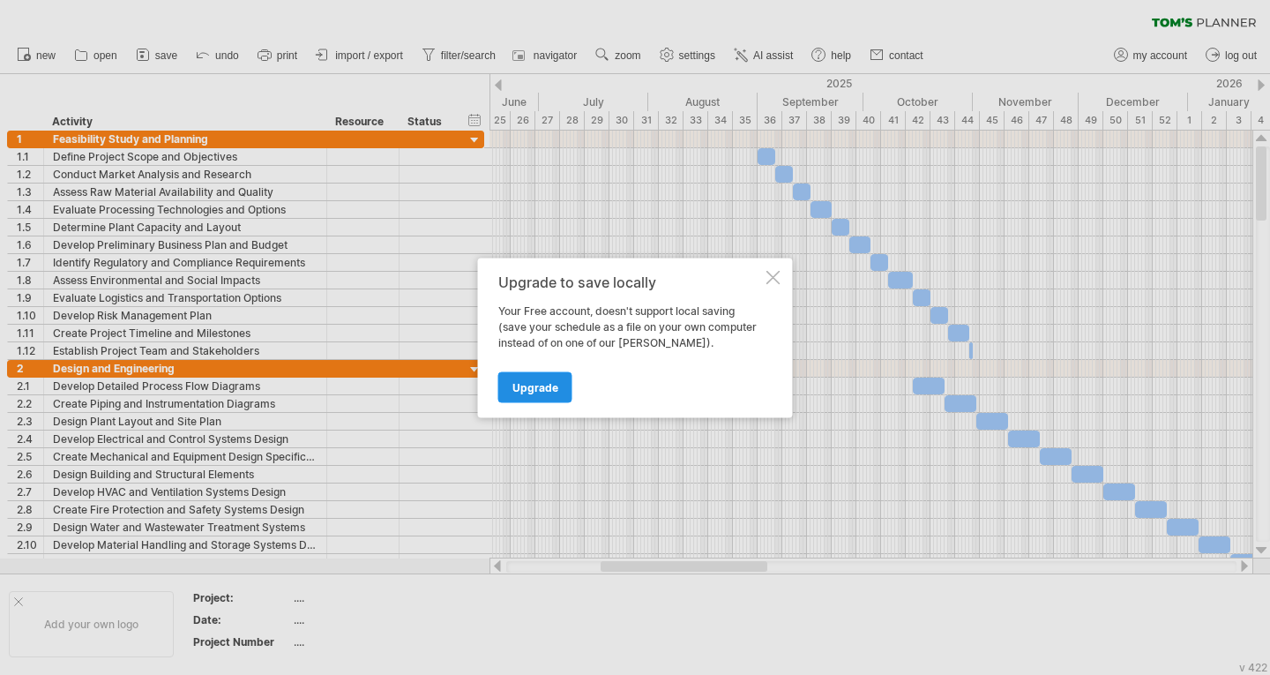
click at [542, 395] on link "Upgrade" at bounding box center [535, 386] width 74 height 31
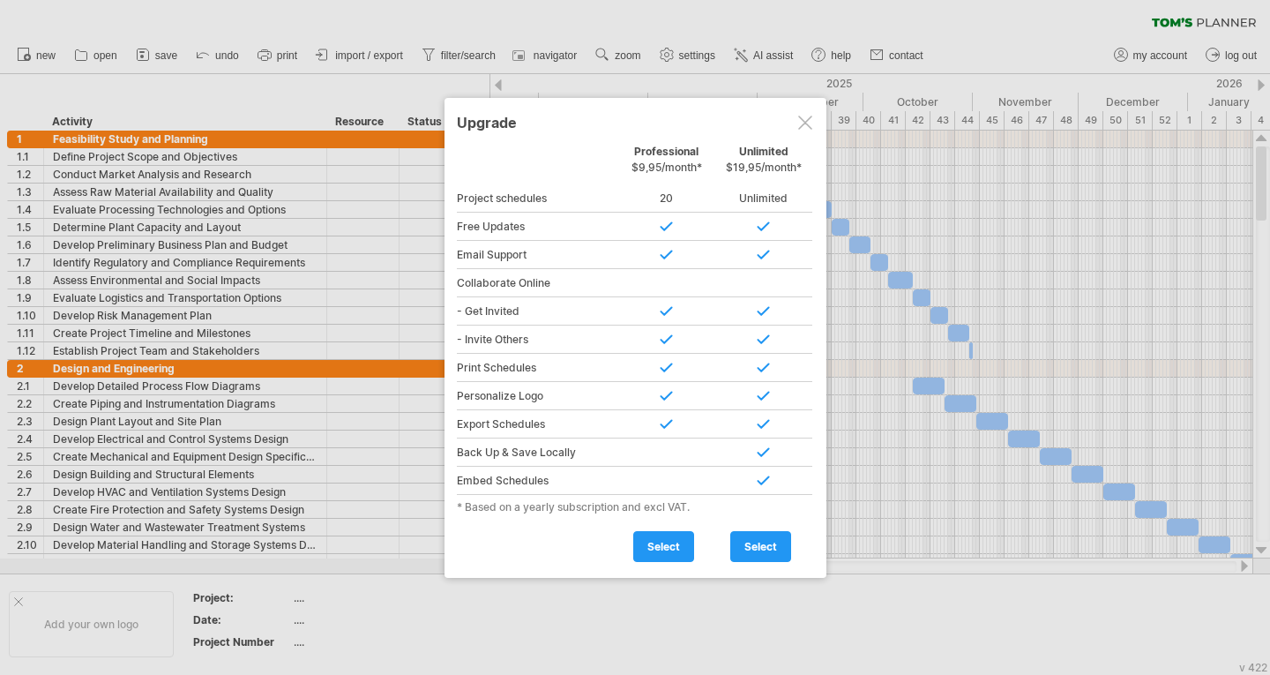
click at [804, 124] on div at bounding box center [805, 123] width 14 height 14
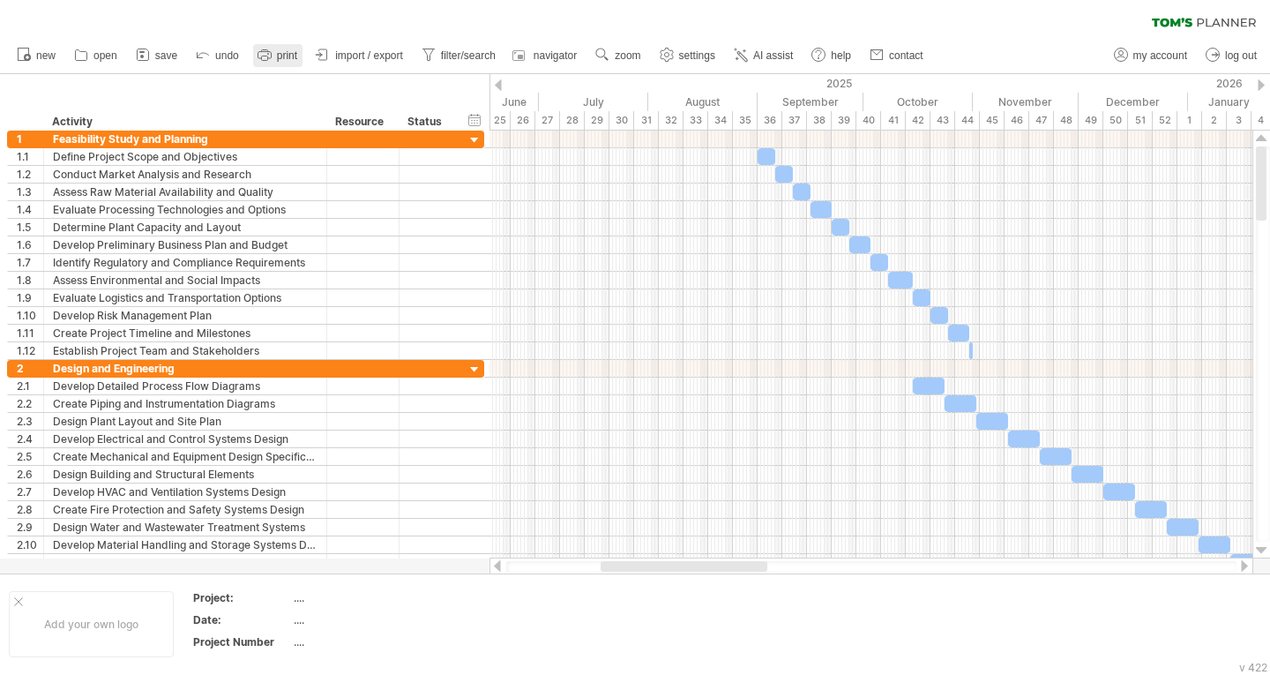
click at [294, 49] on link "print" at bounding box center [277, 55] width 49 height 23
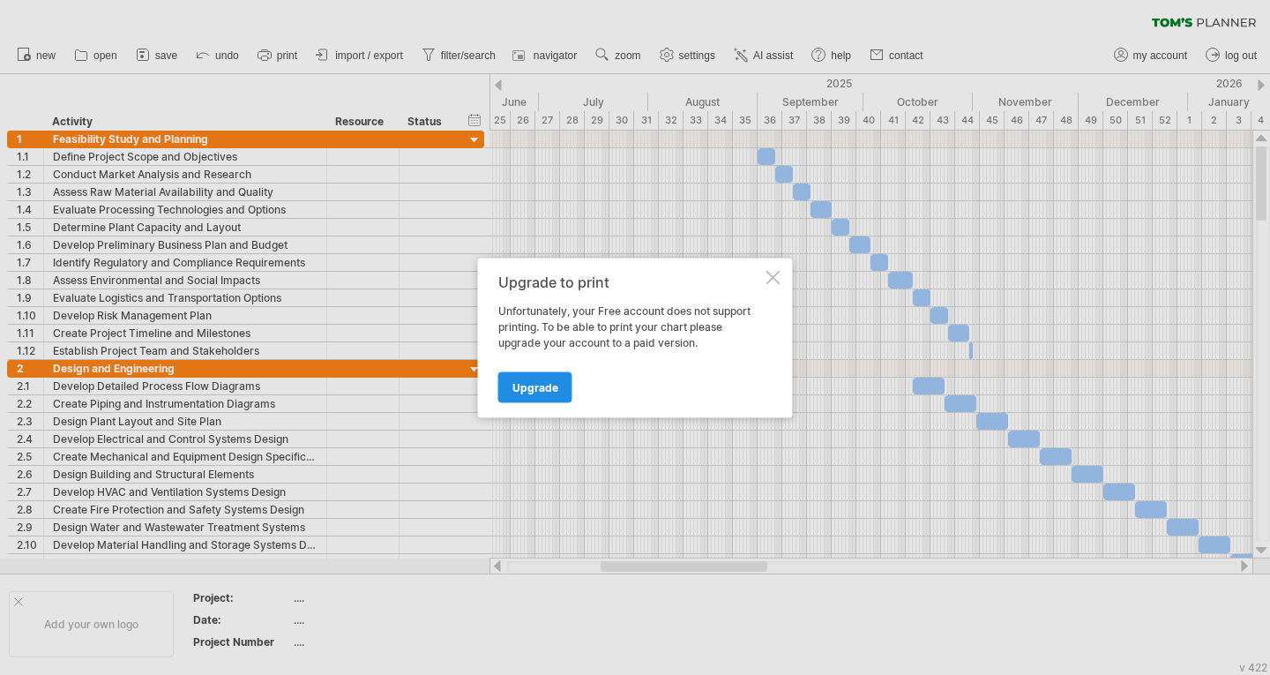
click at [542, 379] on link "Upgrade" at bounding box center [535, 386] width 74 height 31
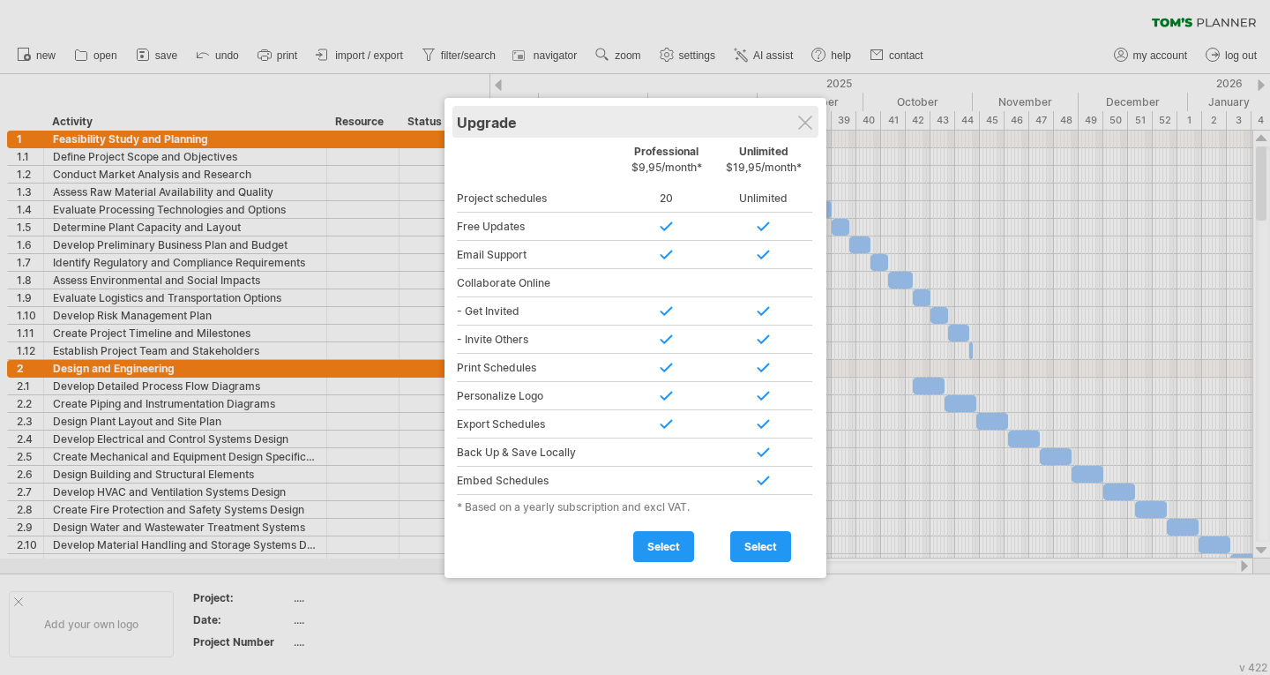
click at [803, 131] on div "Upgrade" at bounding box center [635, 122] width 357 height 32
click at [805, 125] on div at bounding box center [805, 123] width 14 height 14
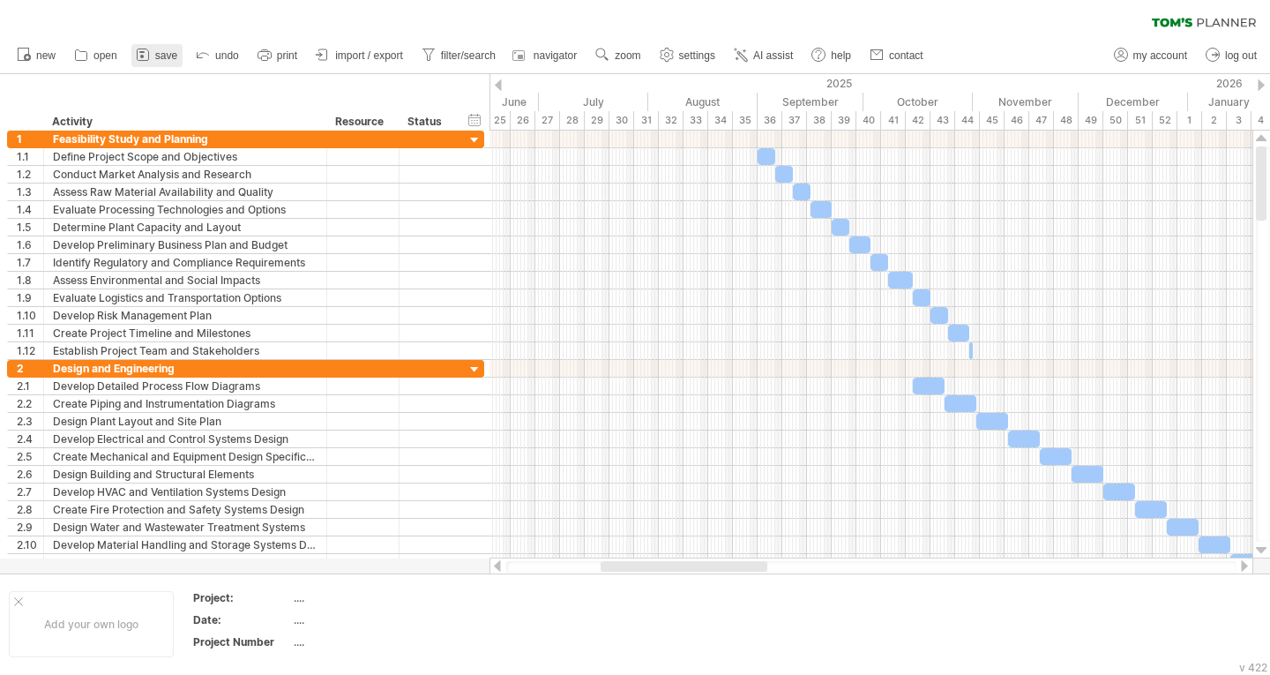
click at [148, 50] on icon at bounding box center [142, 54] width 11 height 11
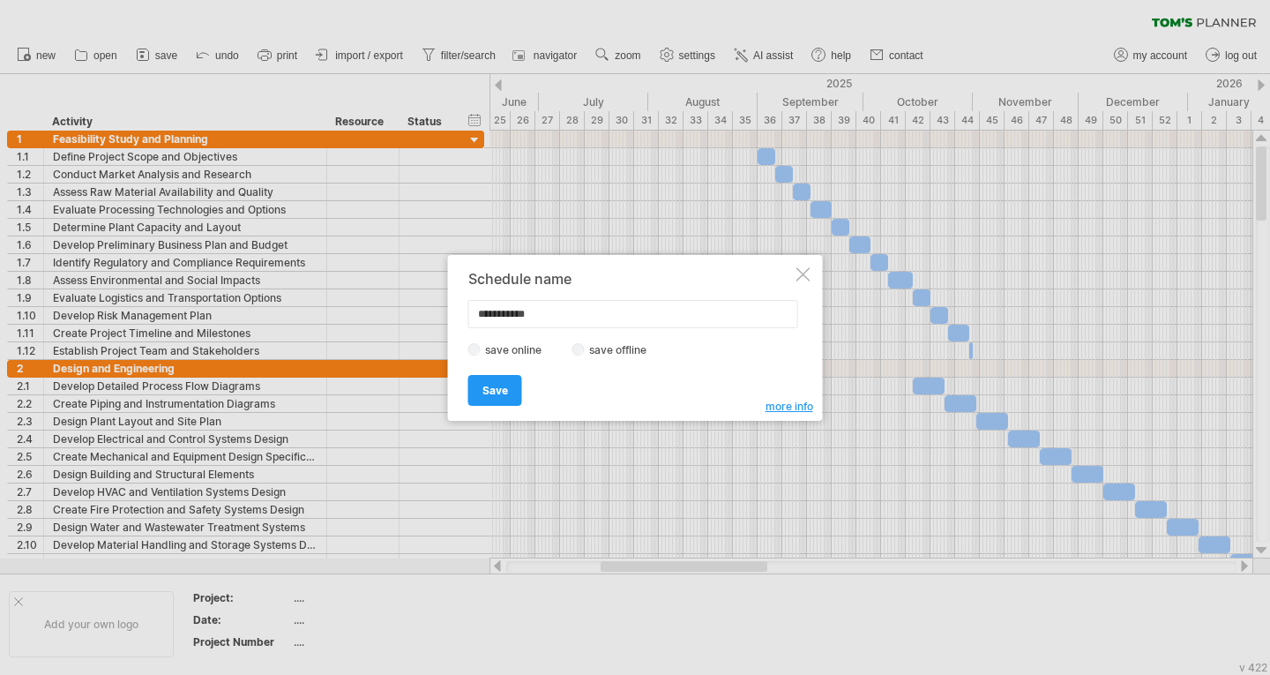
click at [564, 317] on input "**********" at bounding box center [633, 314] width 330 height 28
type input "**********"
click at [493, 384] on span "Save" at bounding box center [495, 390] width 26 height 13
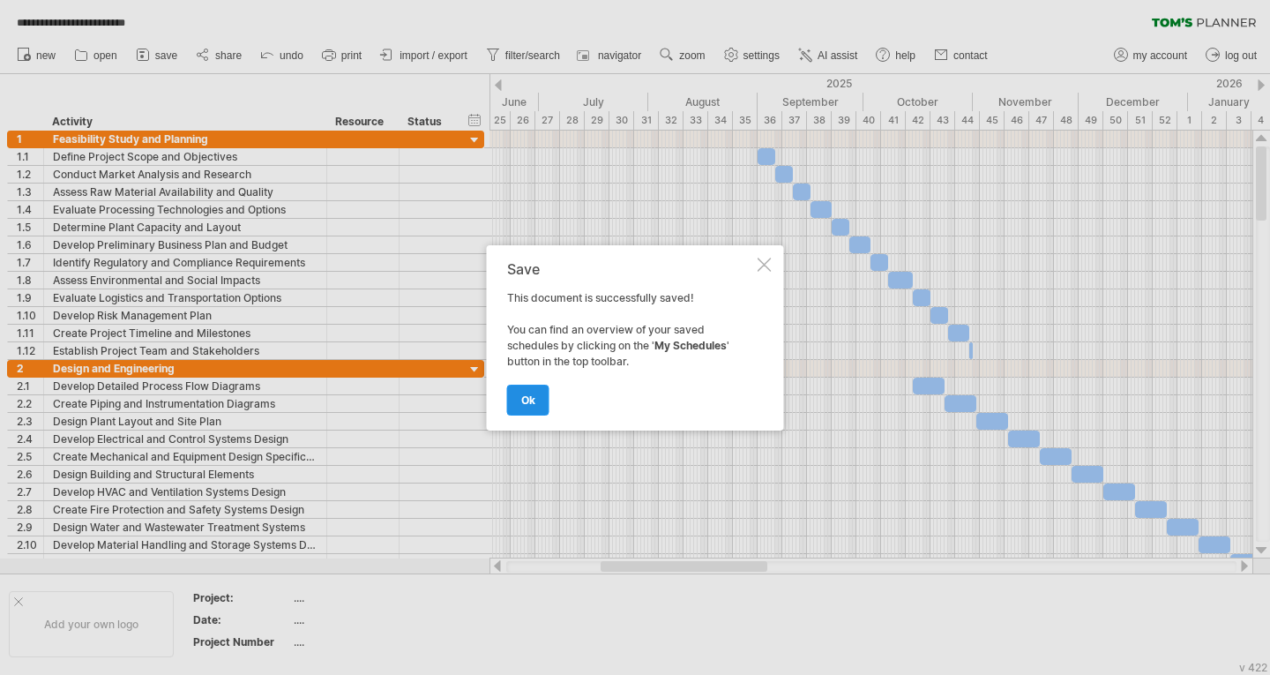
click at [534, 407] on link "ok" at bounding box center [528, 400] width 42 height 31
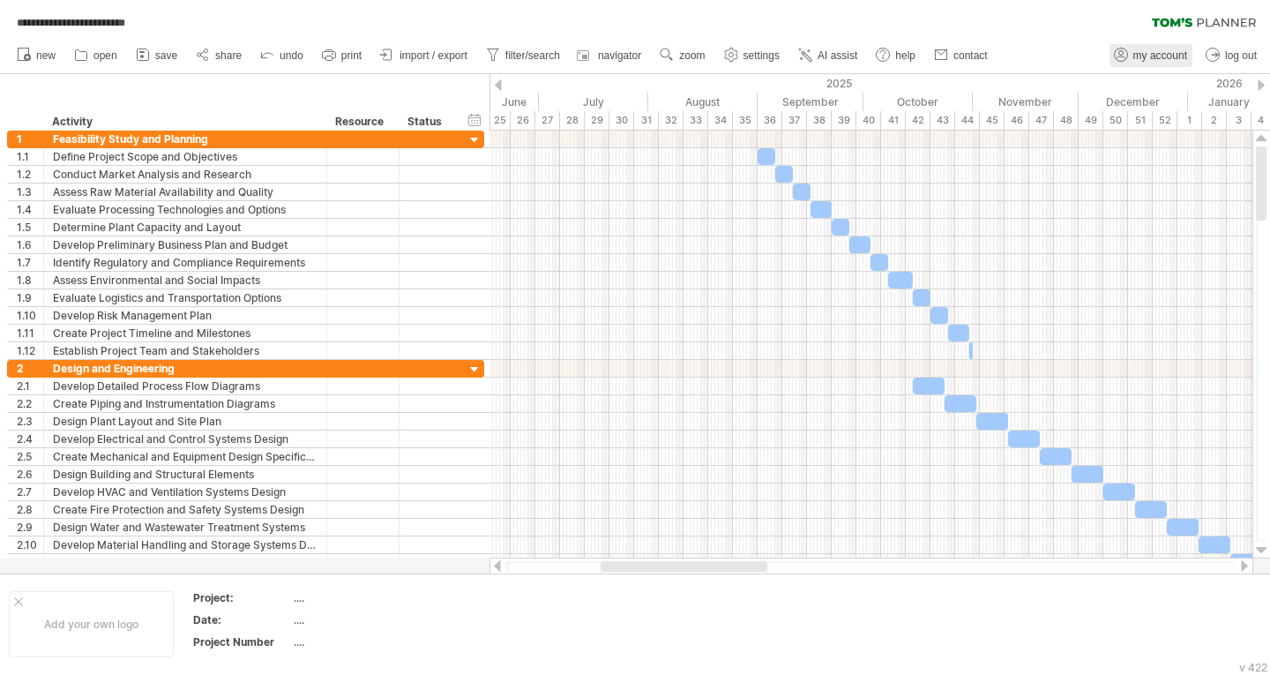
click at [1171, 44] on link "my account" at bounding box center [1150, 55] width 83 height 23
type input "**********"
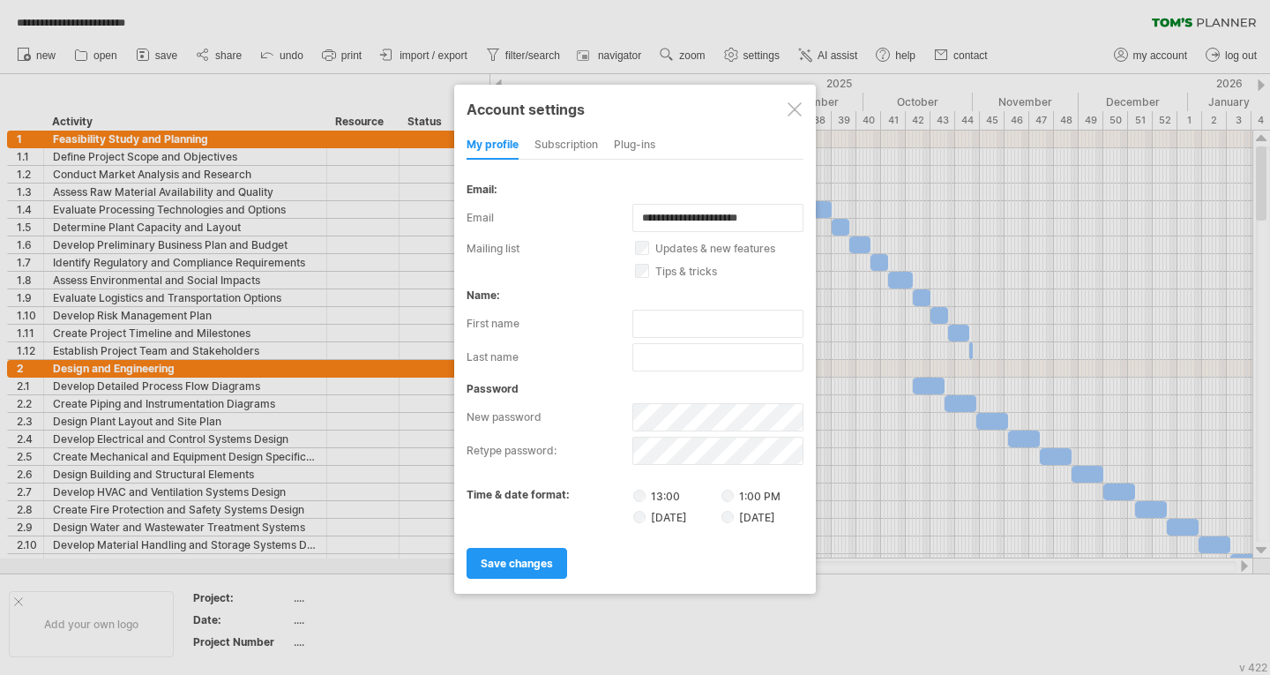
click at [789, 111] on div at bounding box center [795, 109] width 14 height 14
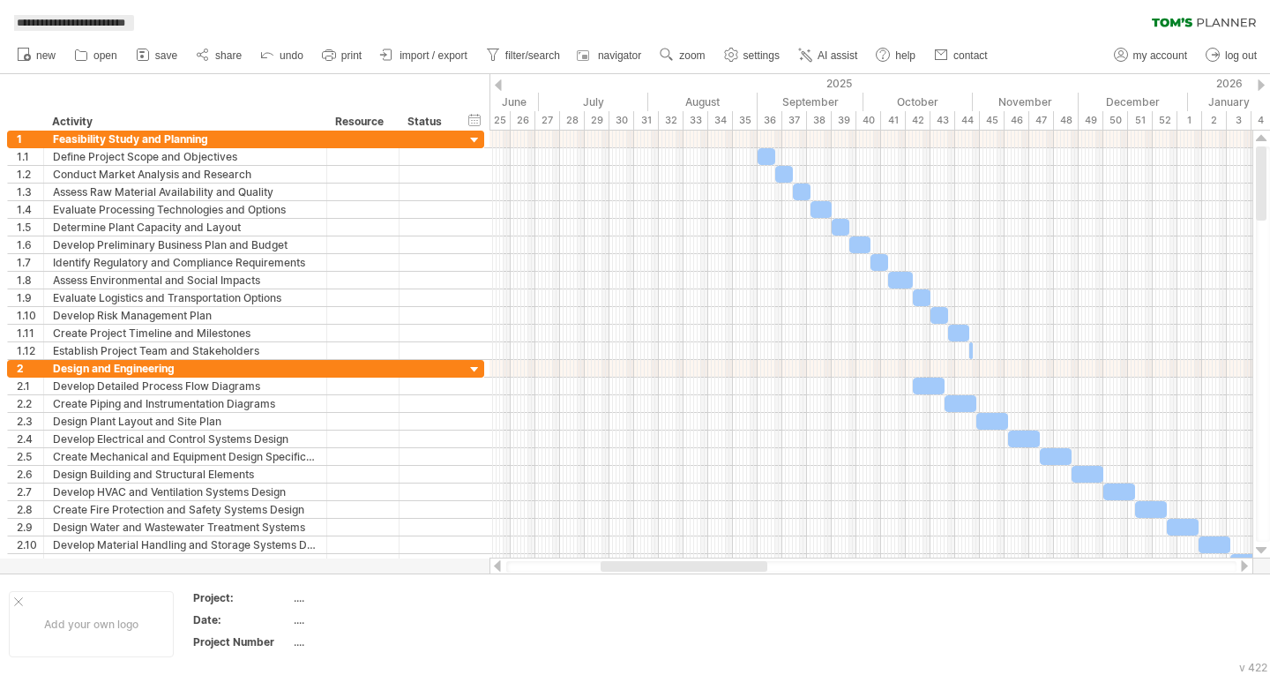
click at [56, 28] on span "**********" at bounding box center [71, 23] width 126 height 16
click at [614, 51] on span "navigator" at bounding box center [619, 55] width 43 height 12
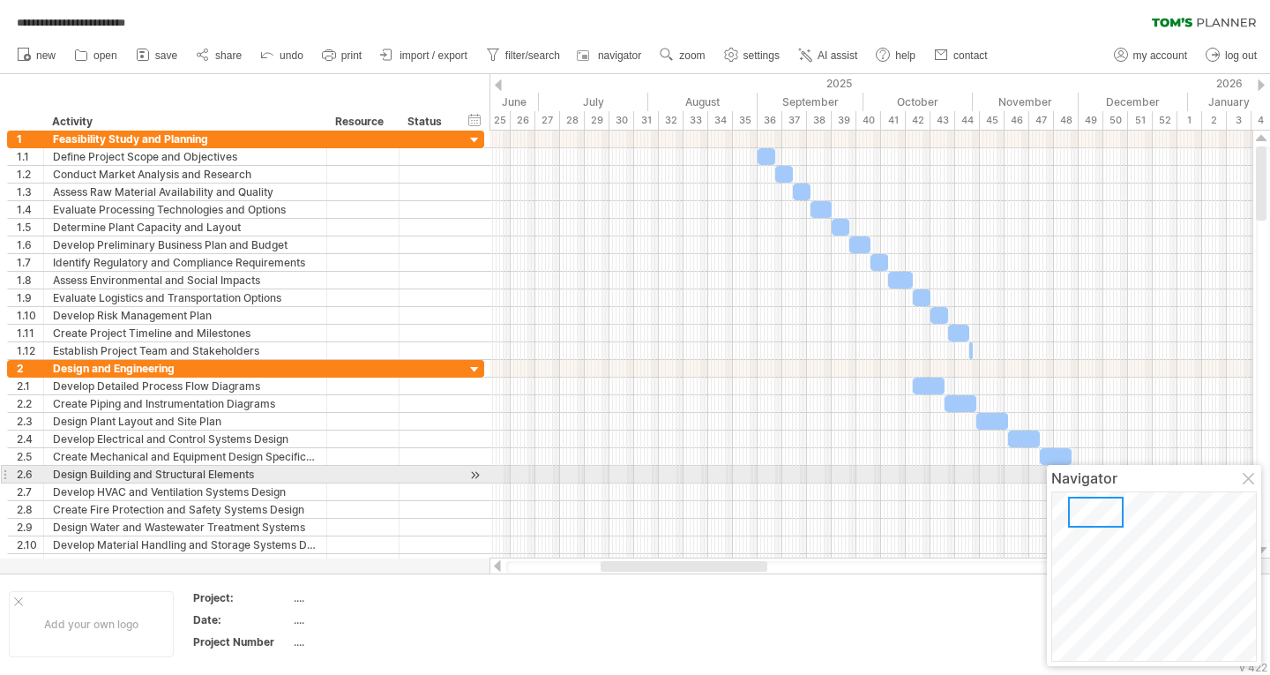
click at [1246, 479] on div at bounding box center [1250, 480] width 14 height 14
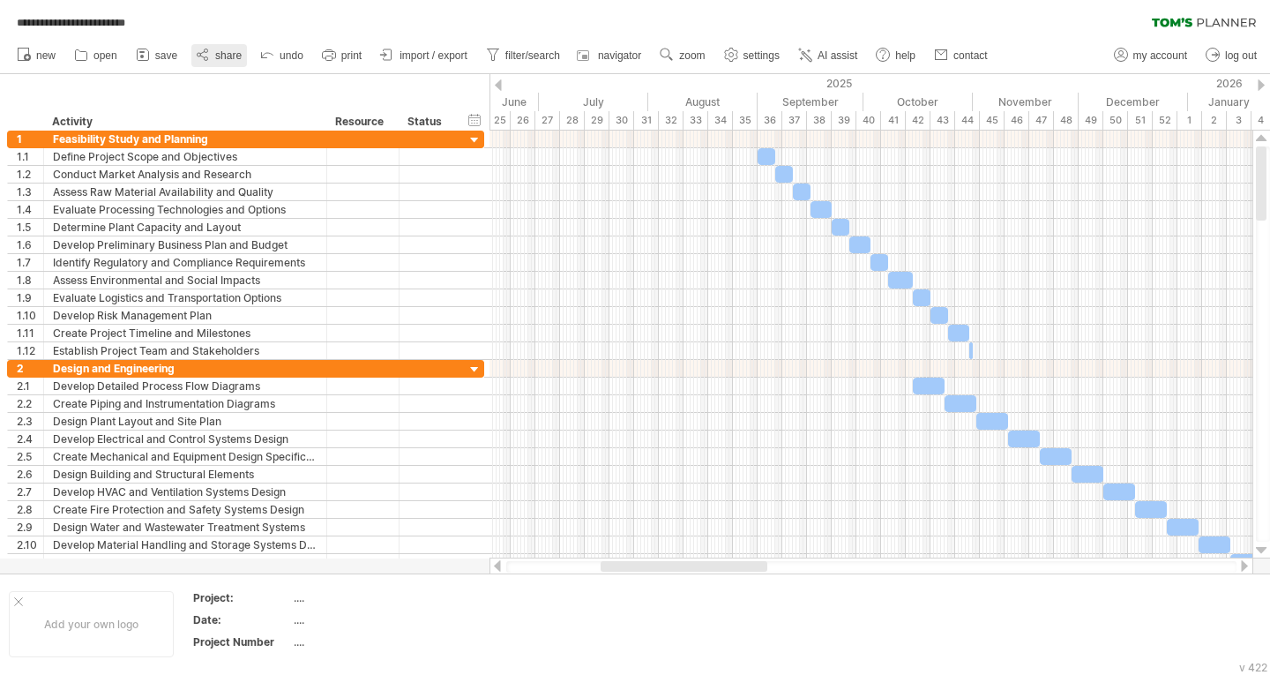
click at [232, 56] on span "share" at bounding box center [228, 55] width 26 height 12
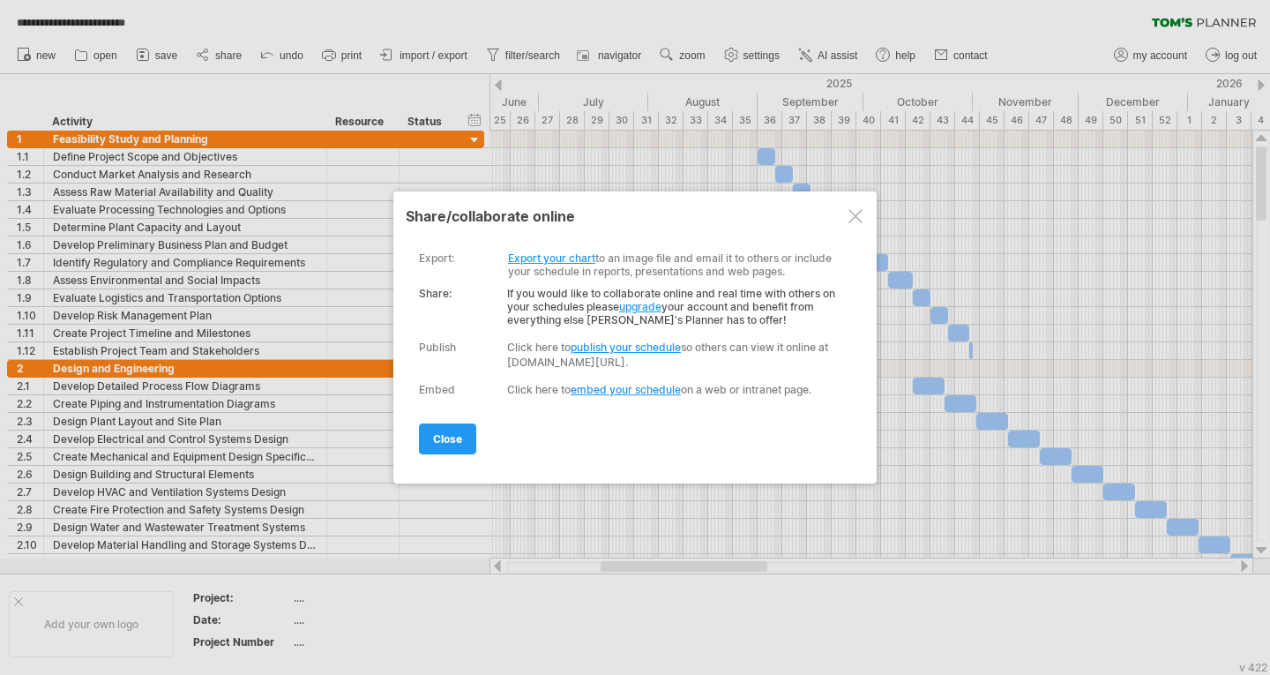
click at [571, 253] on link "Export your chart" at bounding box center [551, 257] width 87 height 13
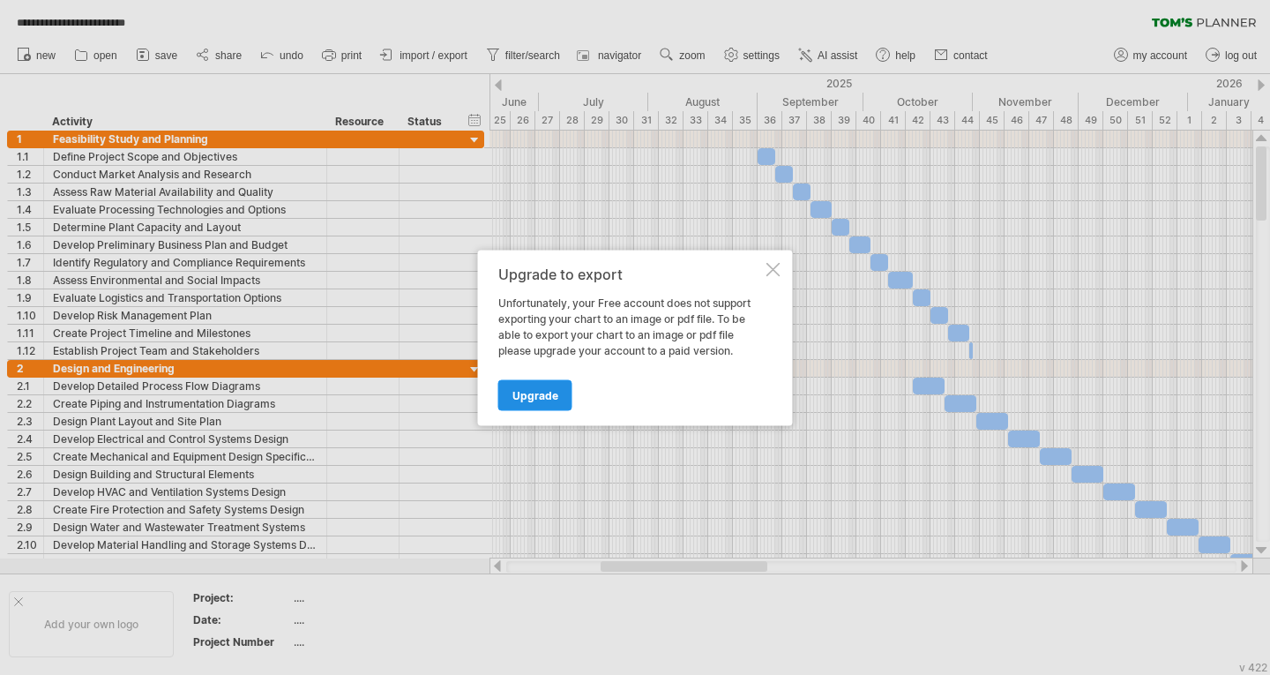
click at [529, 392] on span "Upgrade" at bounding box center [535, 394] width 46 height 13
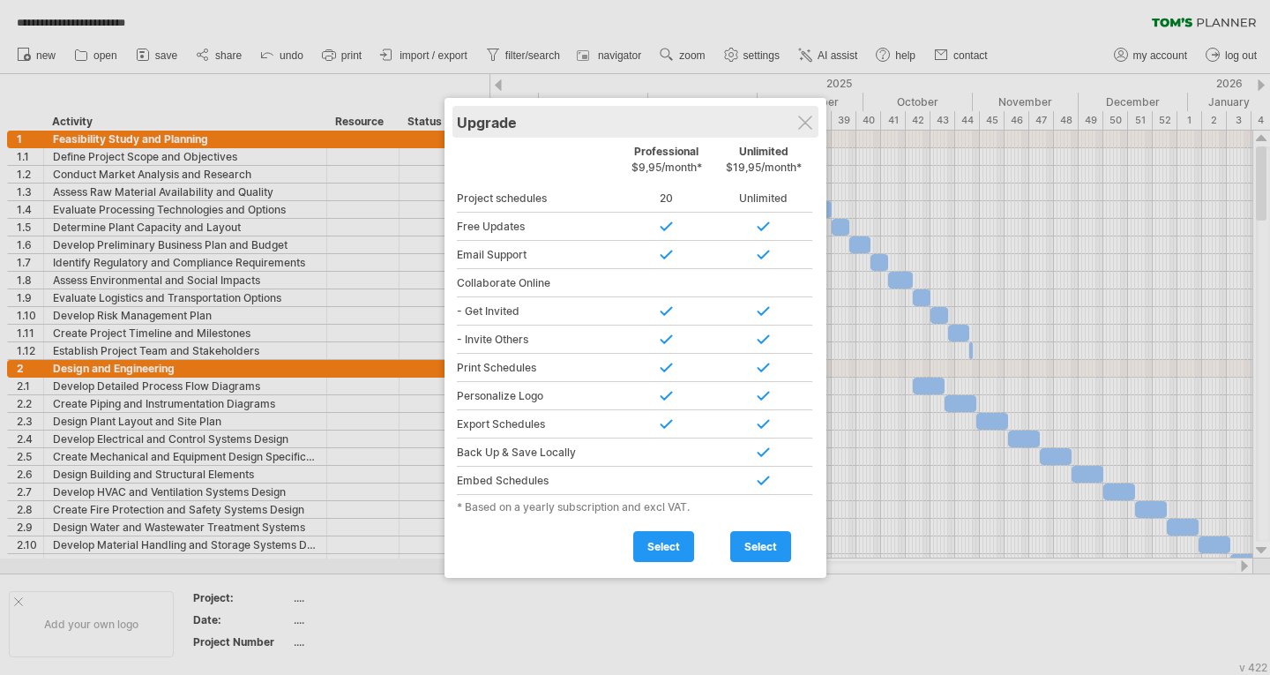
click at [810, 110] on div "Upgrade" at bounding box center [635, 122] width 357 height 32
click at [806, 116] on div at bounding box center [805, 123] width 14 height 14
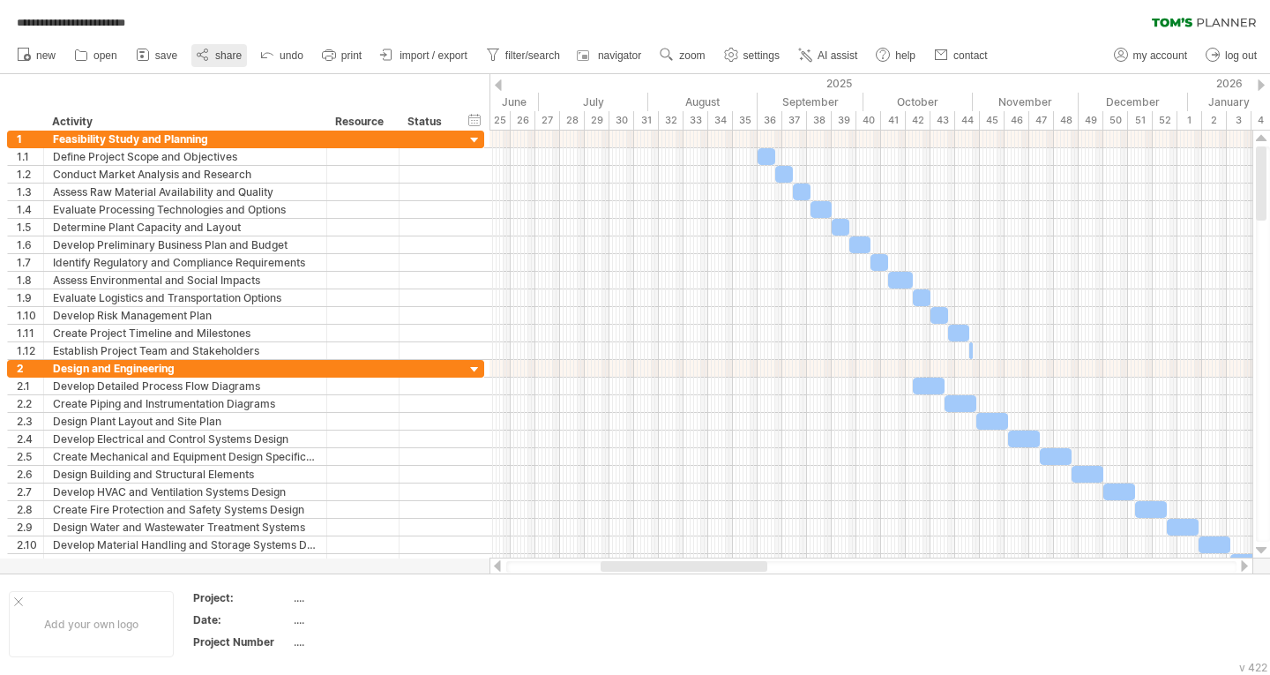
click at [215, 56] on link "share" at bounding box center [219, 55] width 56 height 23
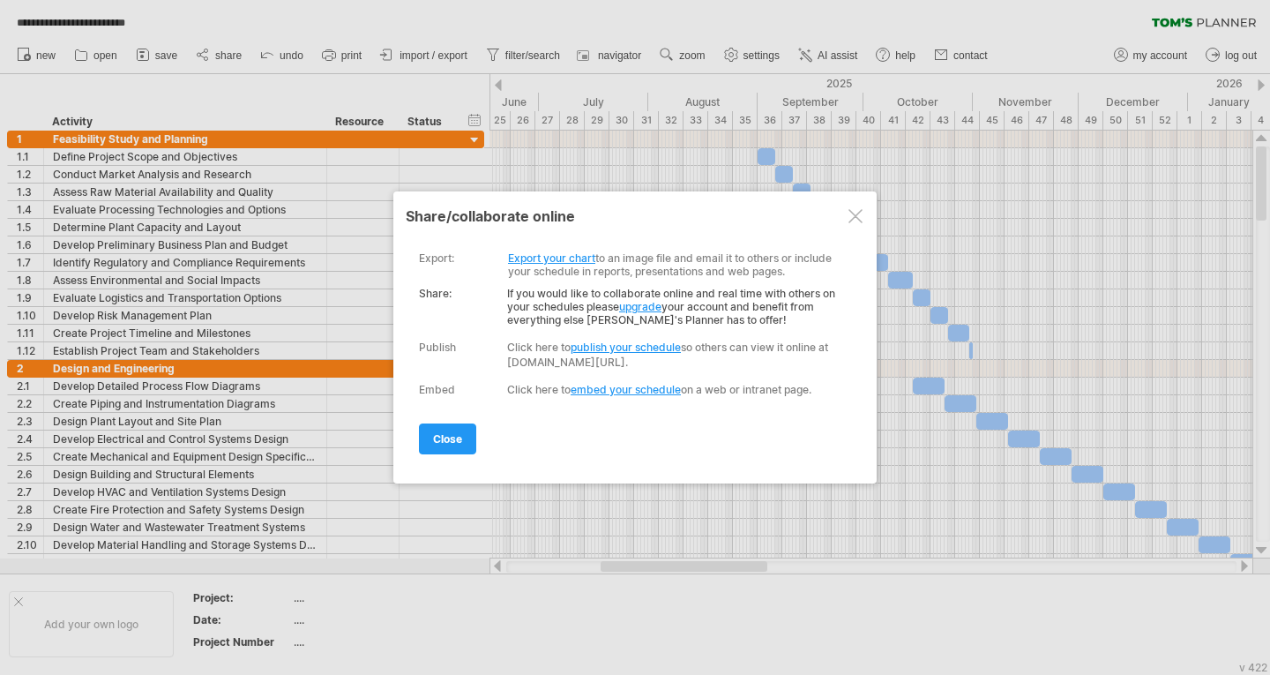
click at [654, 345] on link "publish your schedule" at bounding box center [626, 346] width 110 height 13
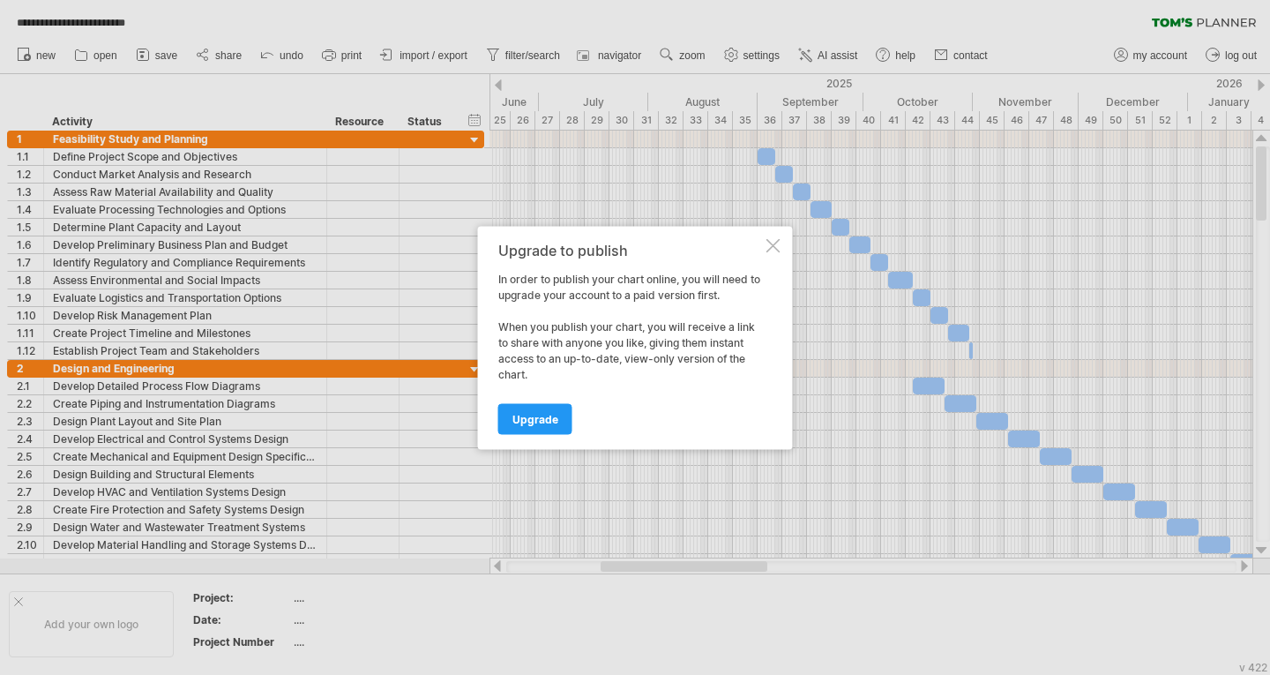
click at [774, 249] on div at bounding box center [773, 245] width 14 height 14
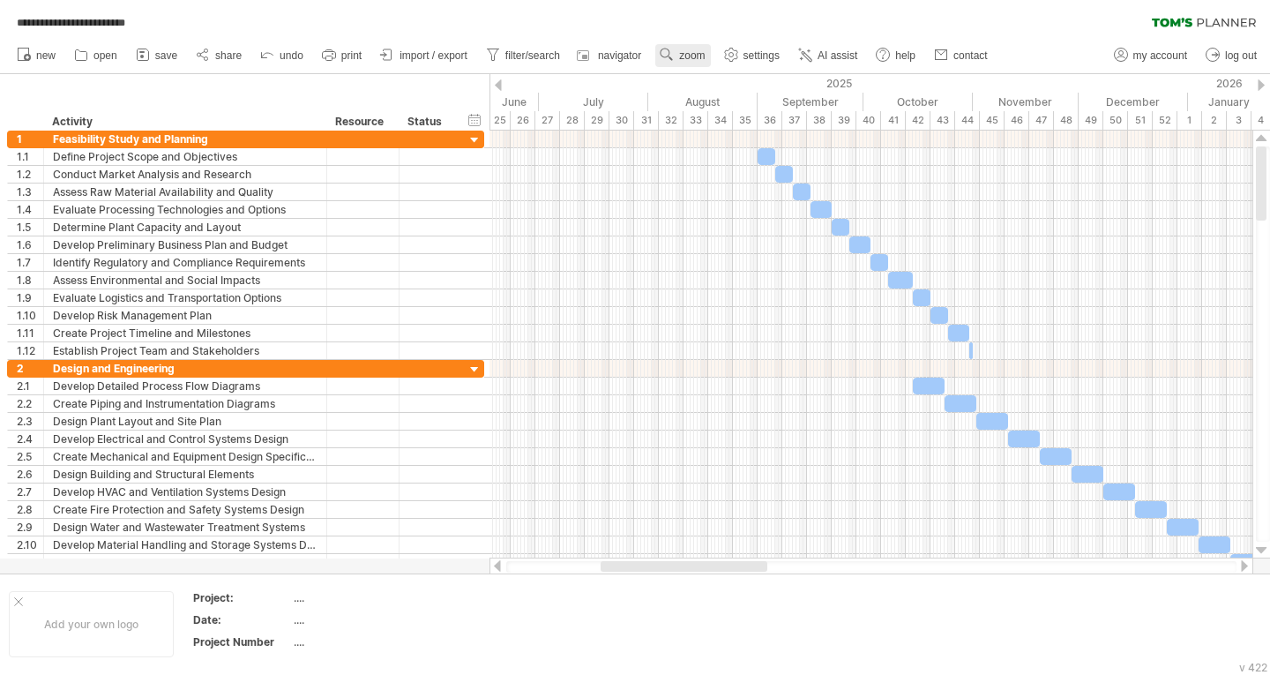
click at [685, 54] on span "zoom" at bounding box center [692, 55] width 26 height 12
click at [750, 77] on div "Month" at bounding box center [743, 77] width 98 height 28
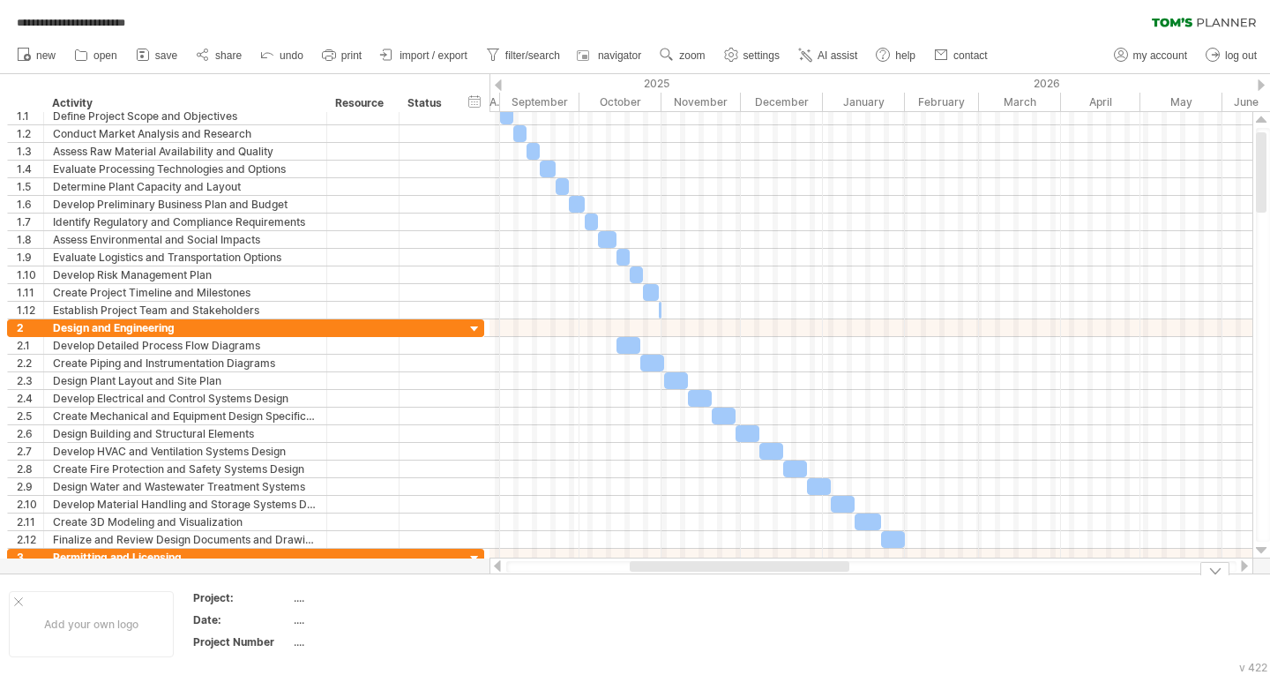
click at [1219, 568] on div at bounding box center [1214, 568] width 29 height 13
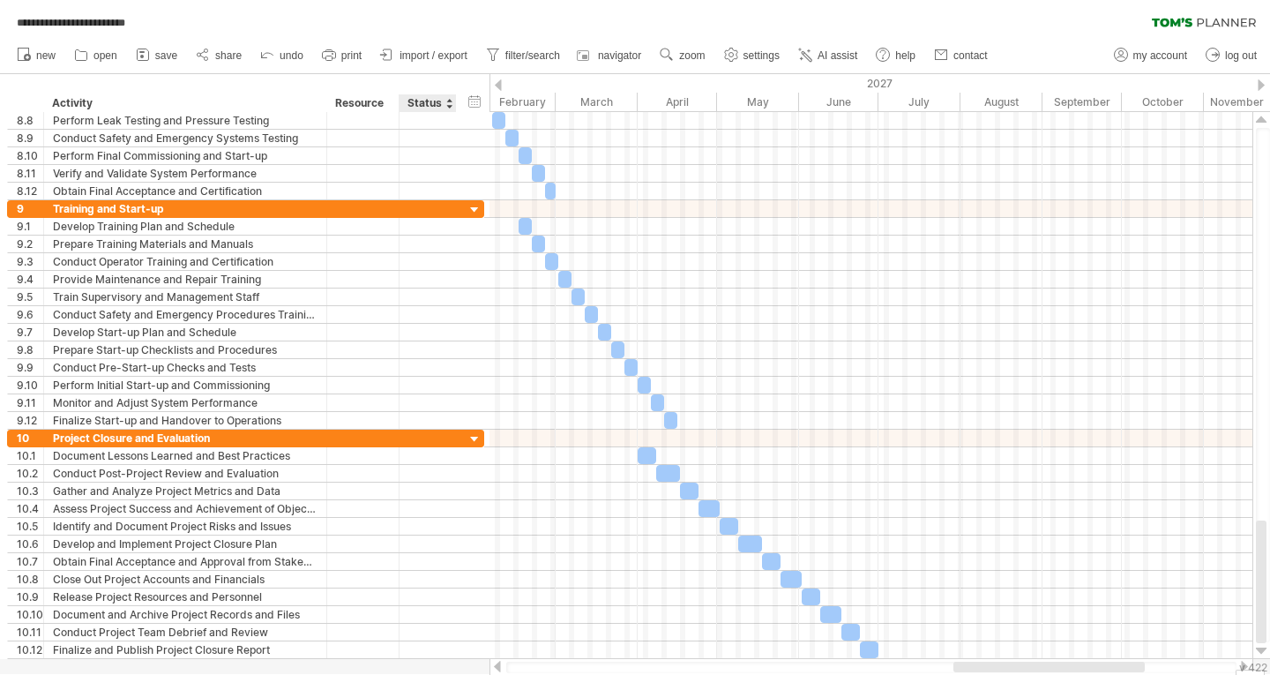
click at [443, 669] on div at bounding box center [635, 374] width 1270 height 600
click at [1248, 674] on div at bounding box center [1250, 666] width 29 height 17
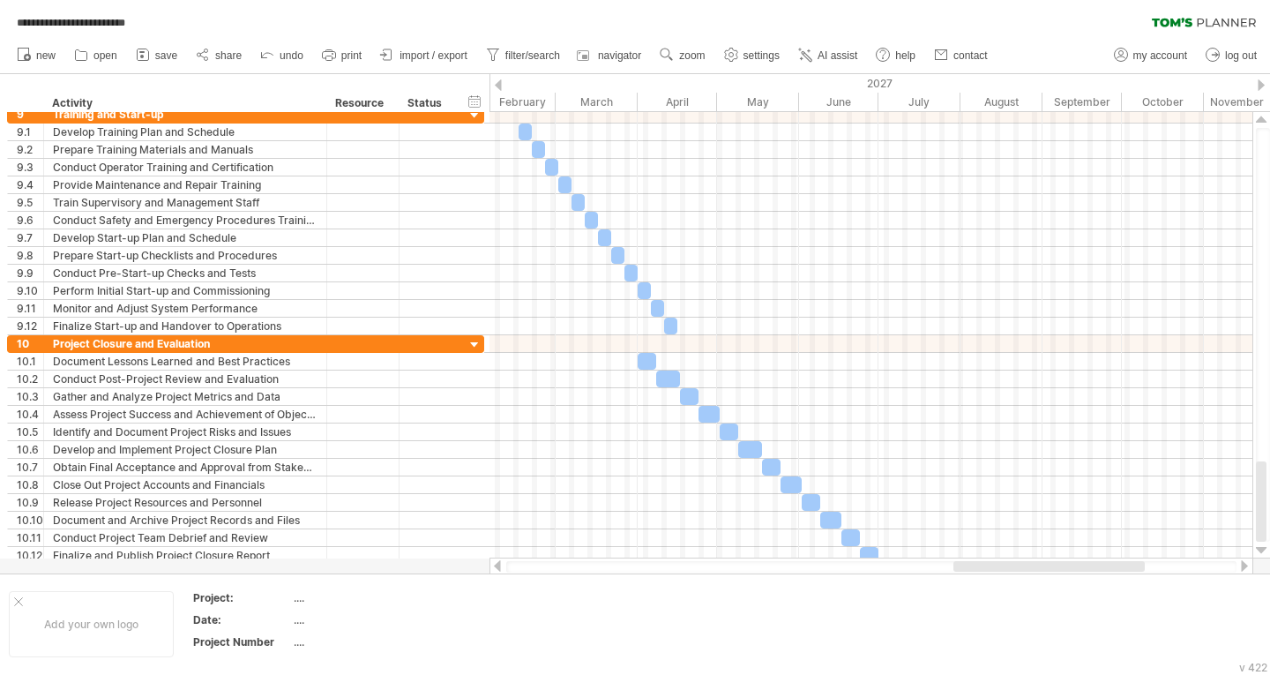
click at [669, 11] on div "**********" at bounding box center [635, 18] width 1270 height 37
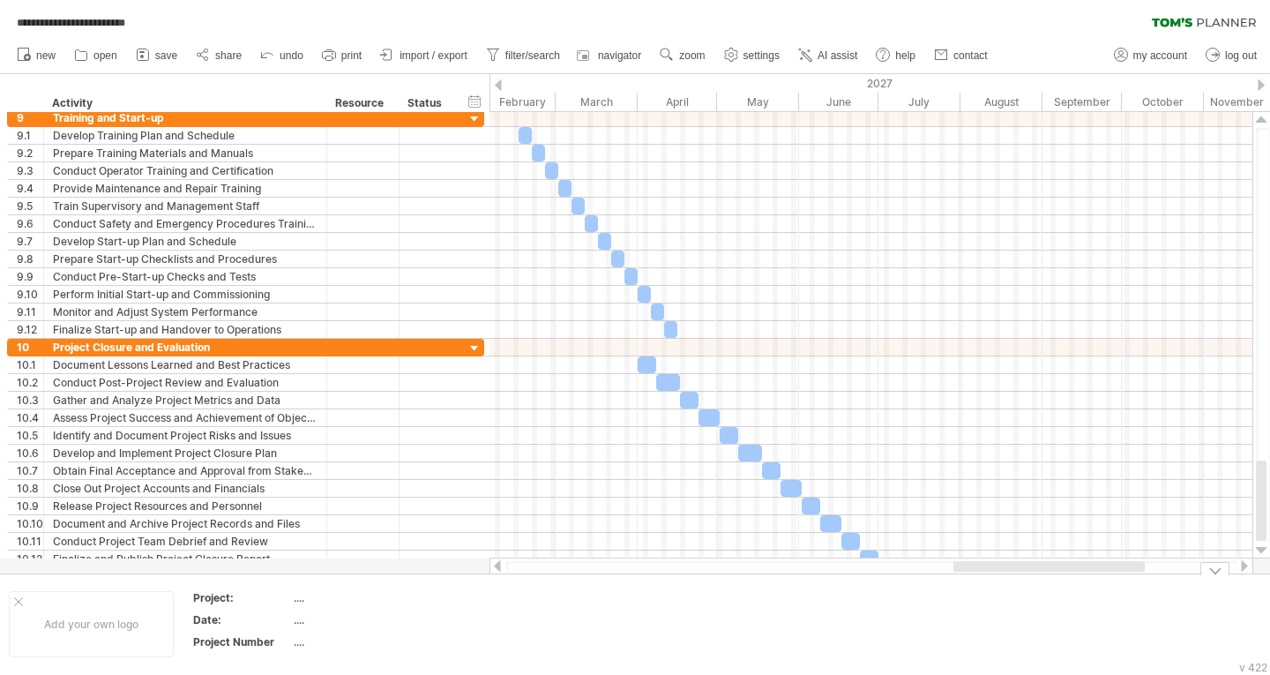
click at [1212, 570] on div at bounding box center [1214, 568] width 29 height 13
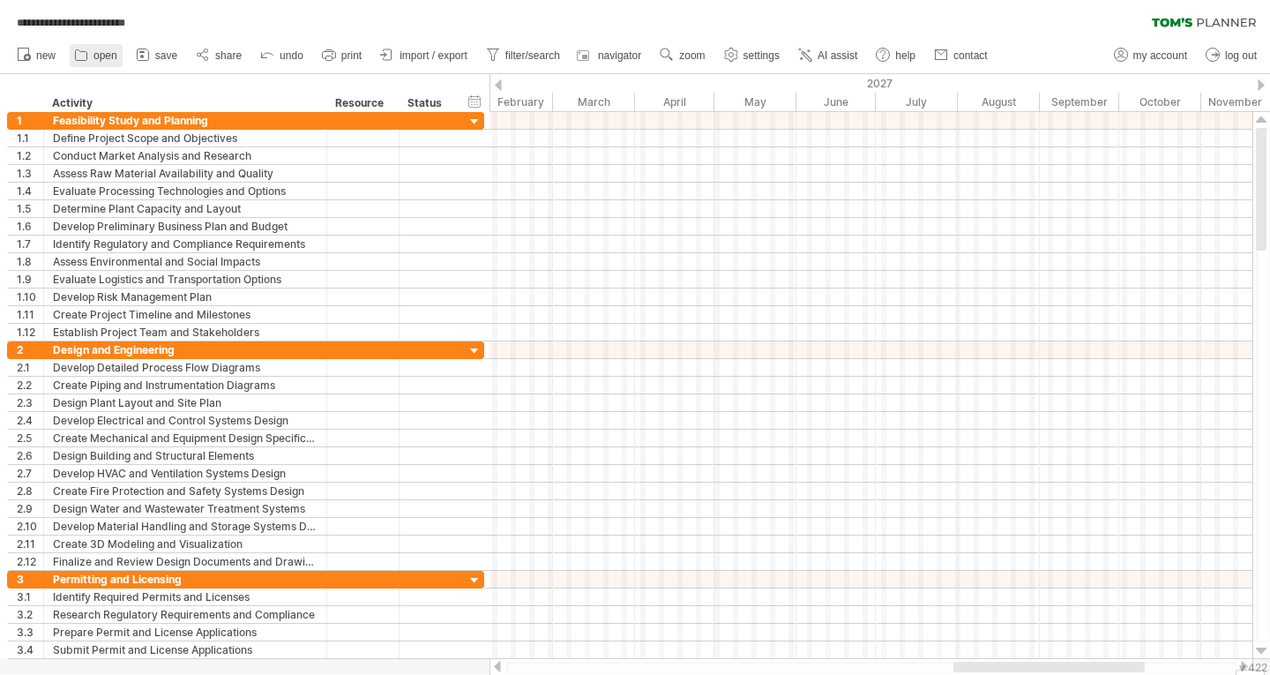
click at [93, 62] on link "open" at bounding box center [96, 55] width 53 height 23
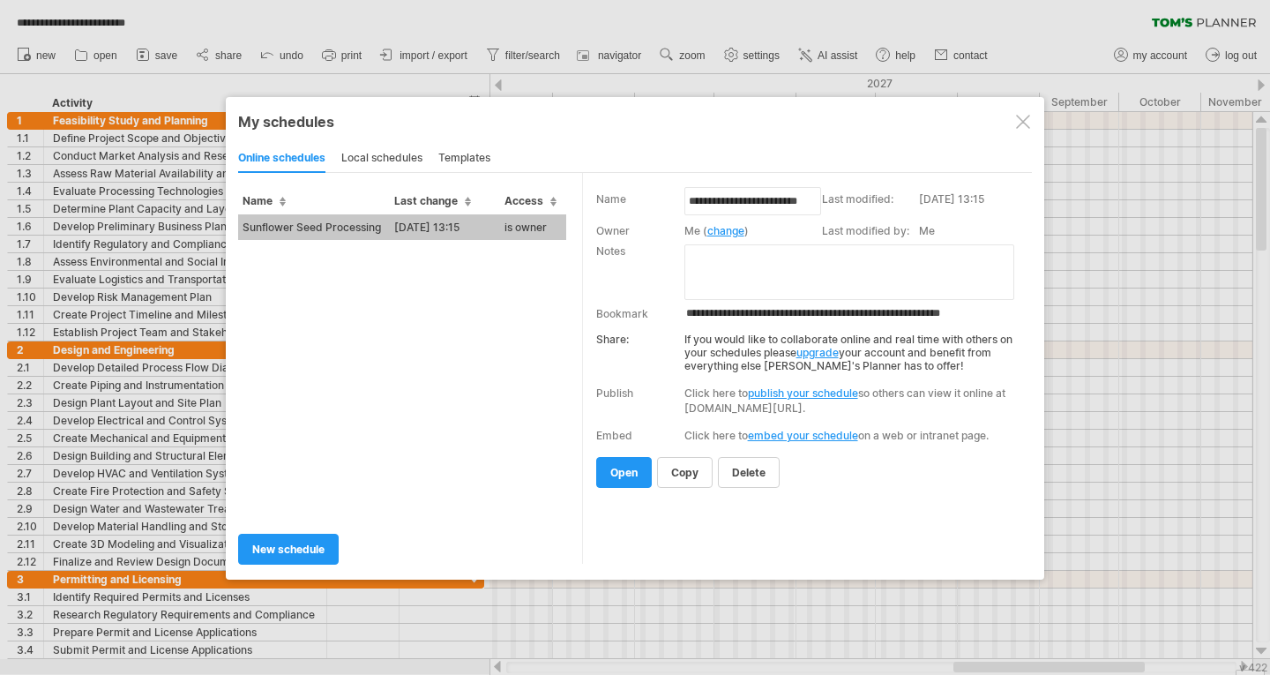
click at [393, 161] on div "local schedules" at bounding box center [381, 159] width 81 height 28
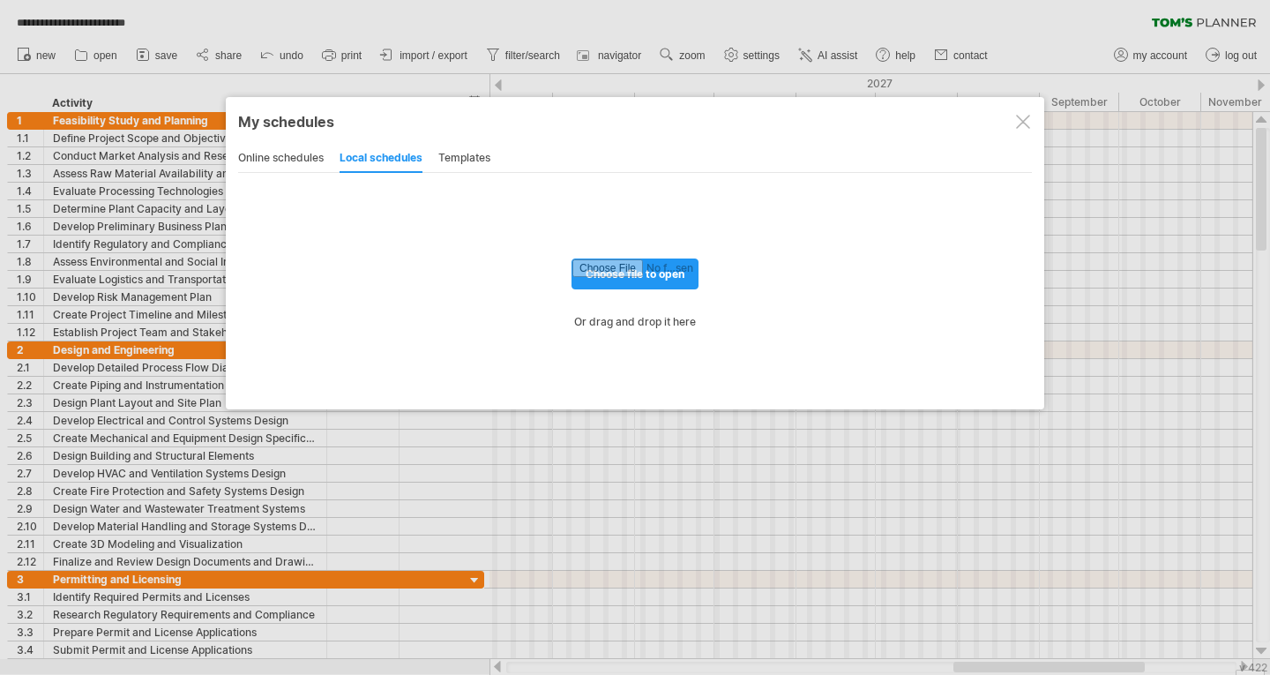
click at [497, 160] on div "online schedules local schedules templates" at bounding box center [635, 158] width 794 height 29
click at [476, 159] on div "templates" at bounding box center [464, 159] width 52 height 28
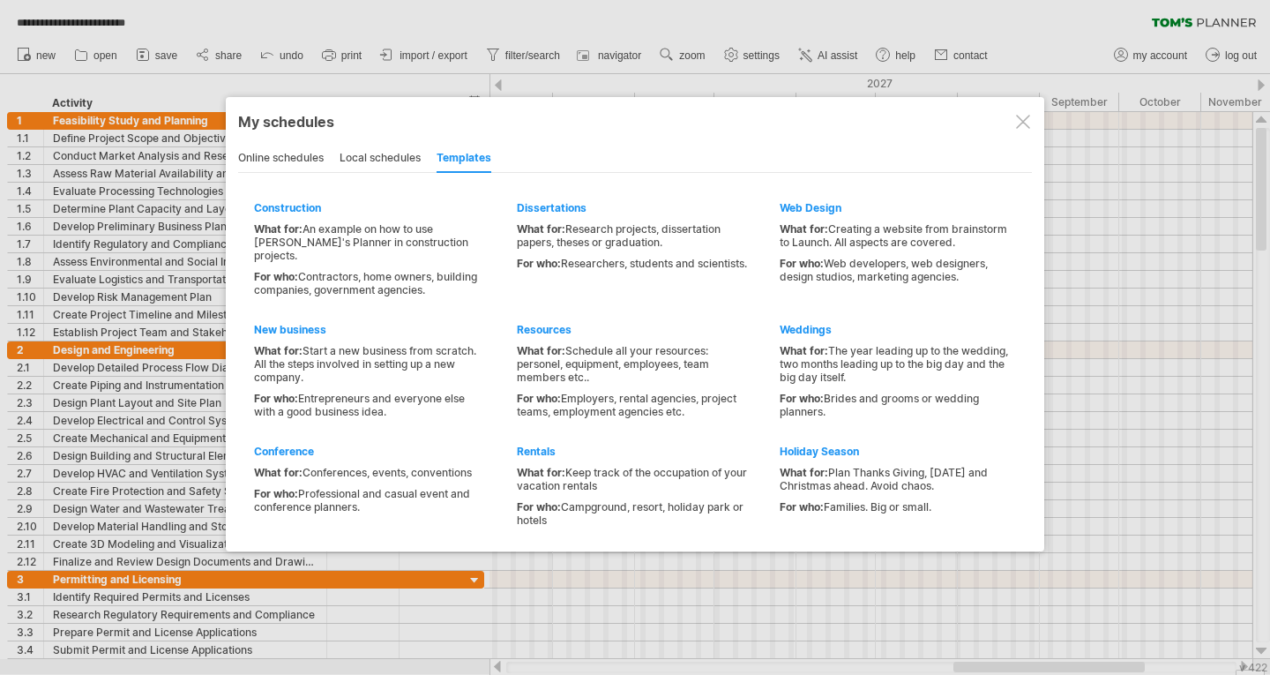
click at [1023, 123] on div at bounding box center [1023, 122] width 14 height 14
